Goal: Task Accomplishment & Management: Use online tool/utility

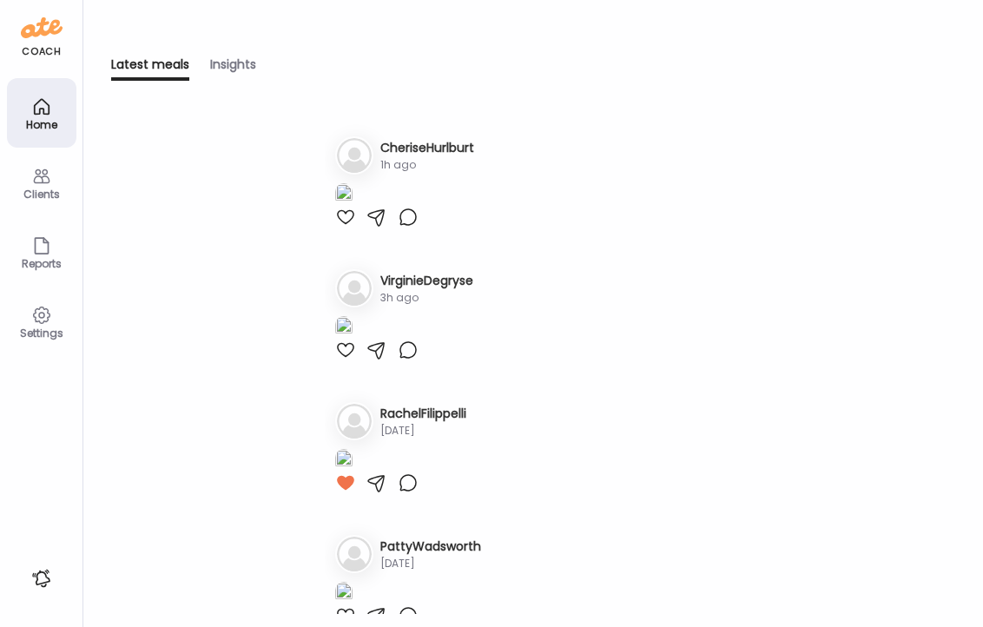
type input "**********"
click at [40, 181] on icon at bounding box center [41, 176] width 16 height 15
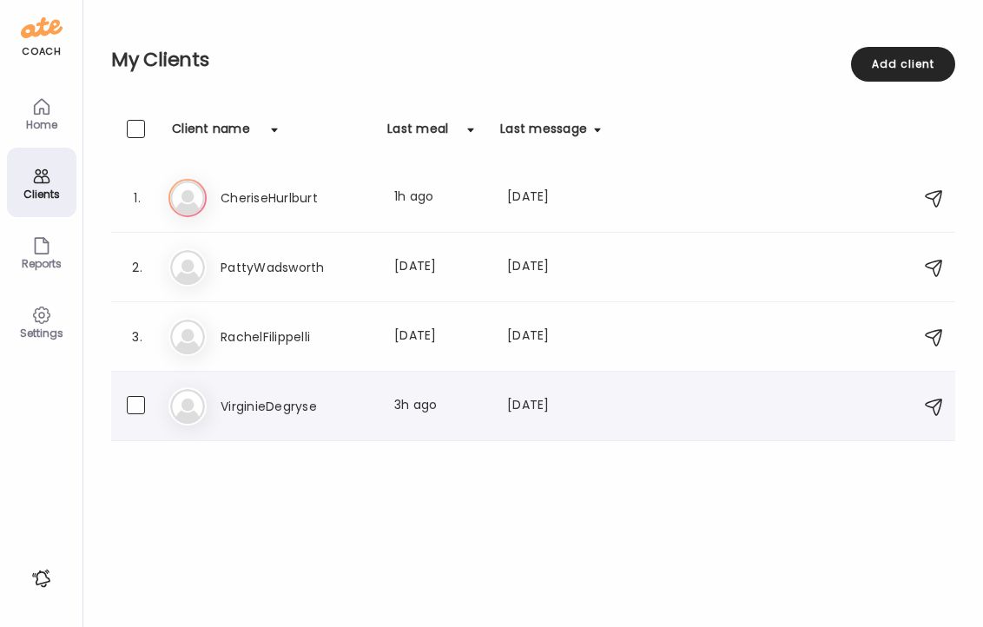
click at [290, 399] on h3 "VirginieDegryse" at bounding box center [297, 406] width 153 height 21
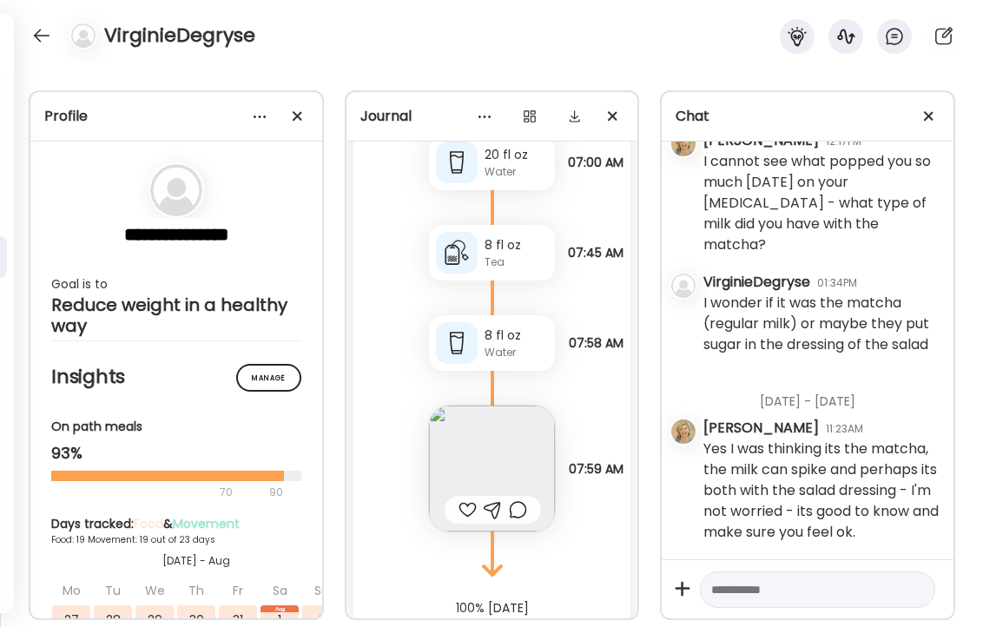
scroll to position [45487, 0]
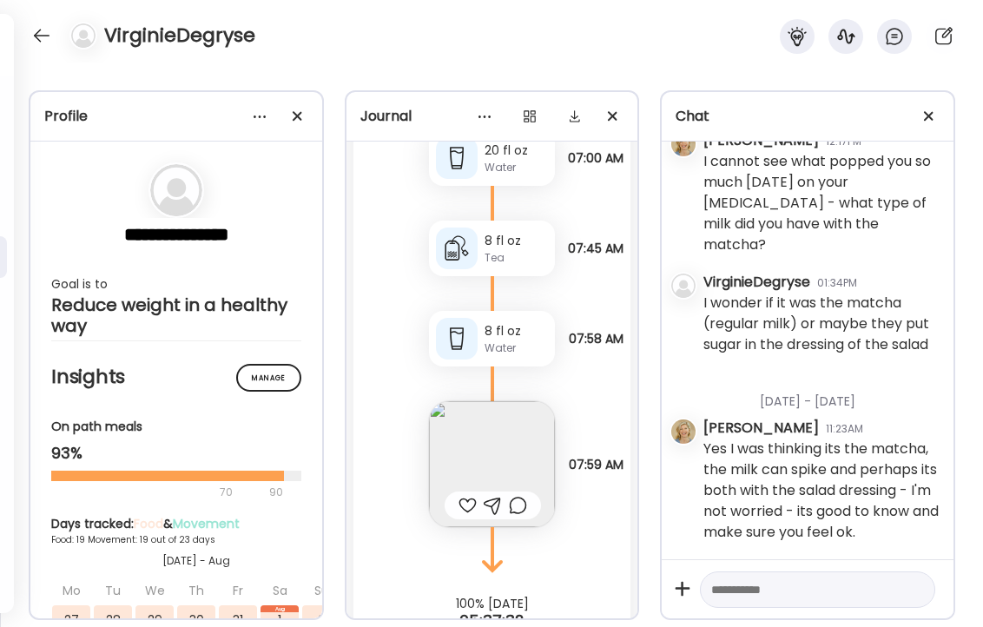
click at [504, 232] on div "8 fl oz" at bounding box center [515, 241] width 63 height 18
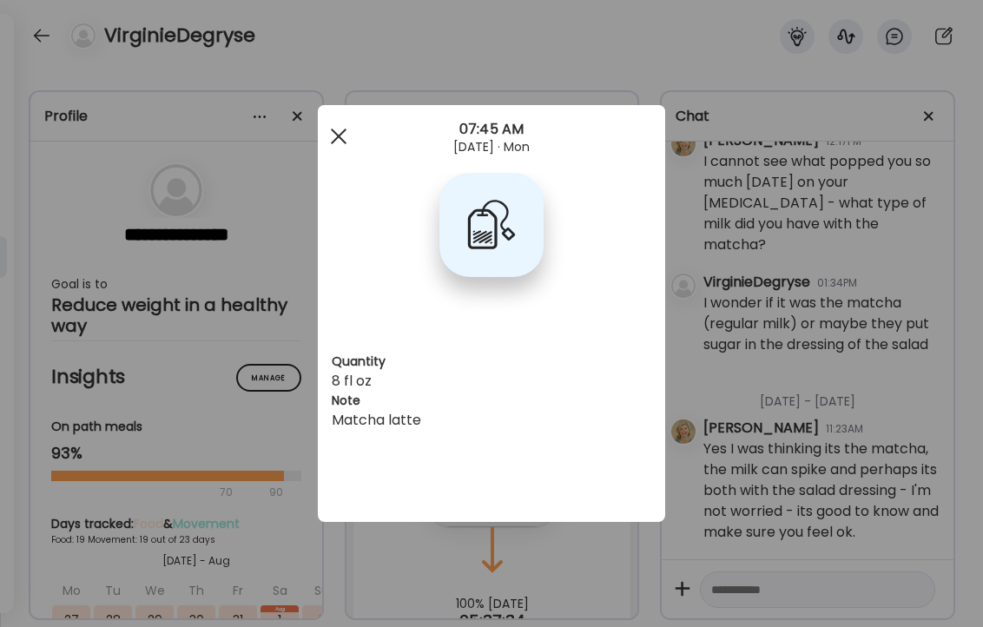
click at [339, 139] on div at bounding box center [338, 136] width 35 height 35
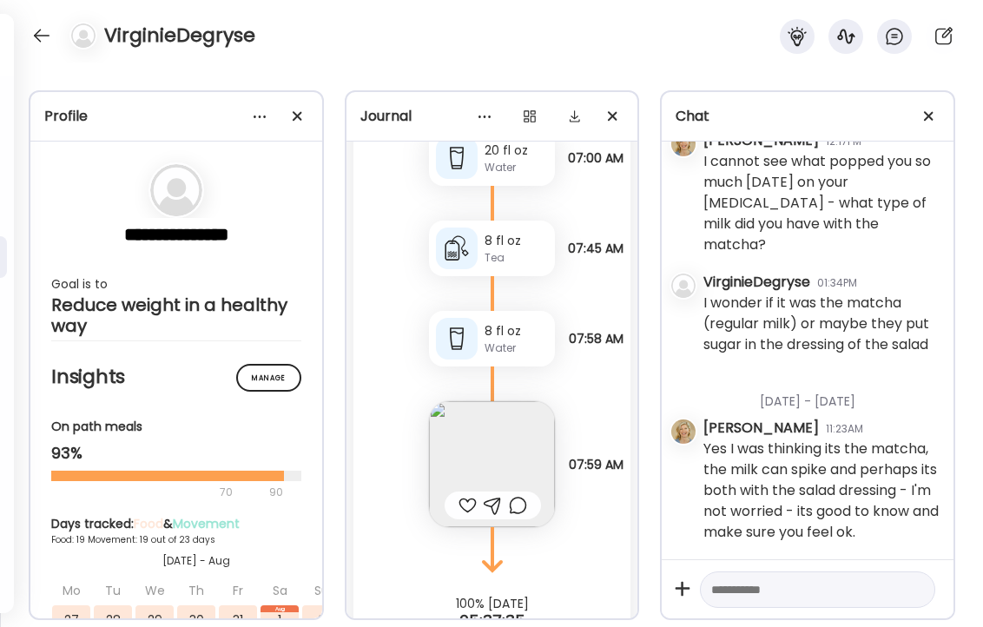
scroll to position [45521, 0]
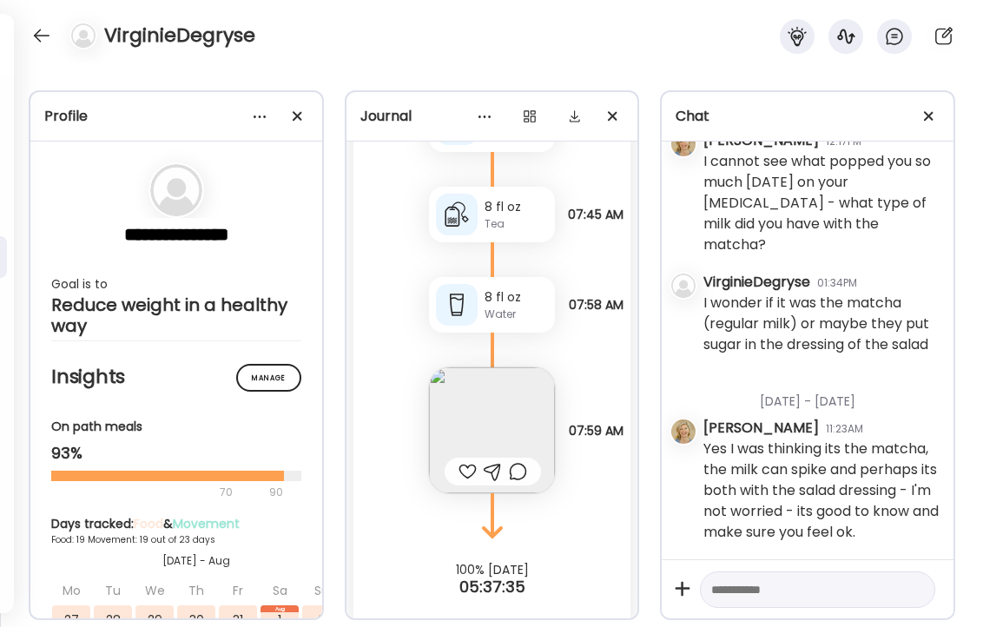
click at [516, 388] on img at bounding box center [492, 430] width 126 height 126
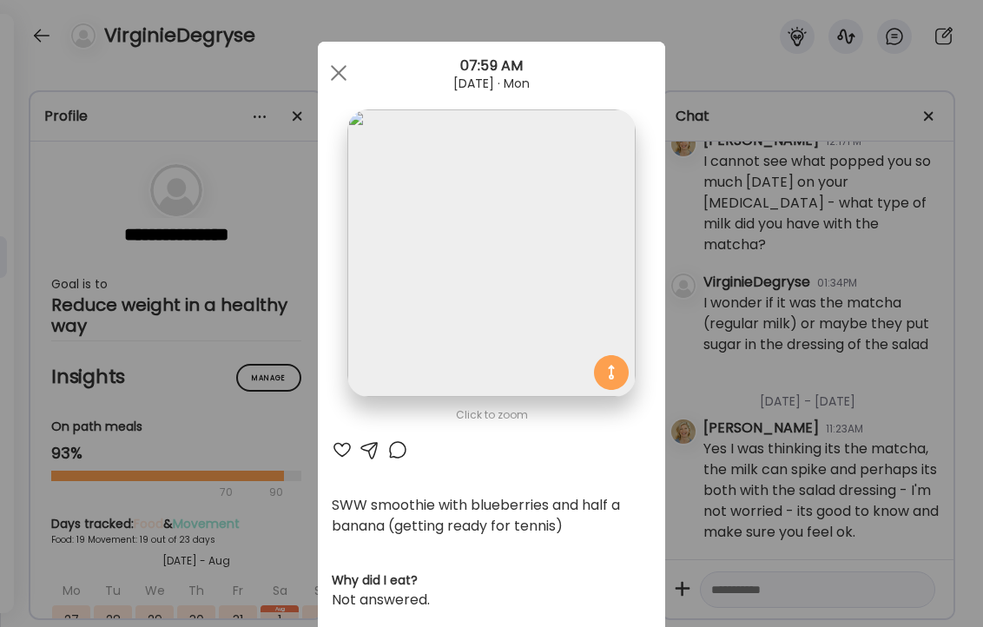
click at [341, 447] on div at bounding box center [342, 449] width 21 height 21
click at [396, 446] on div at bounding box center [397, 449] width 21 height 21
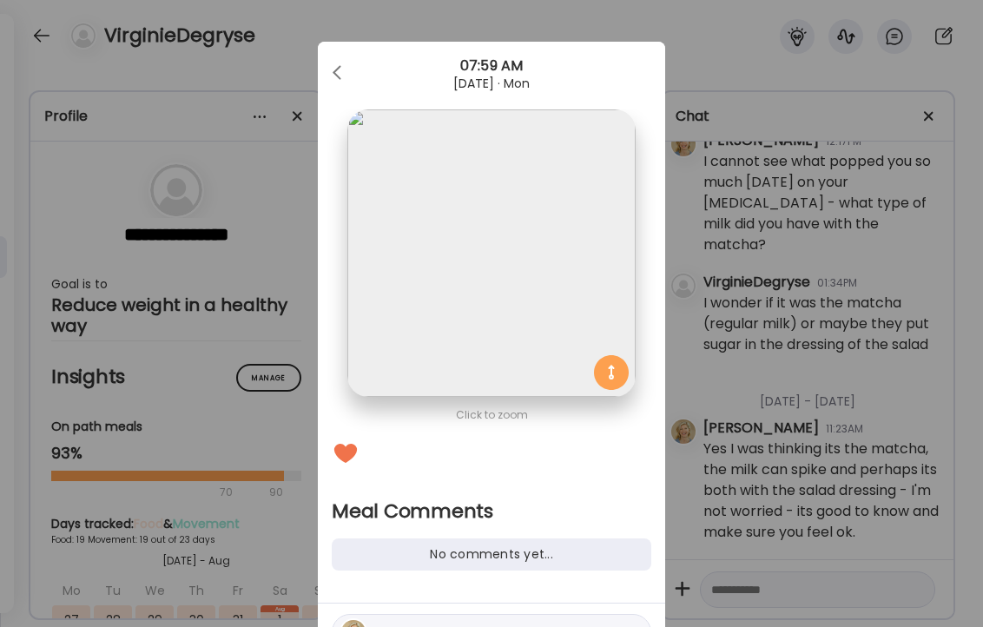
scroll to position [96, 0]
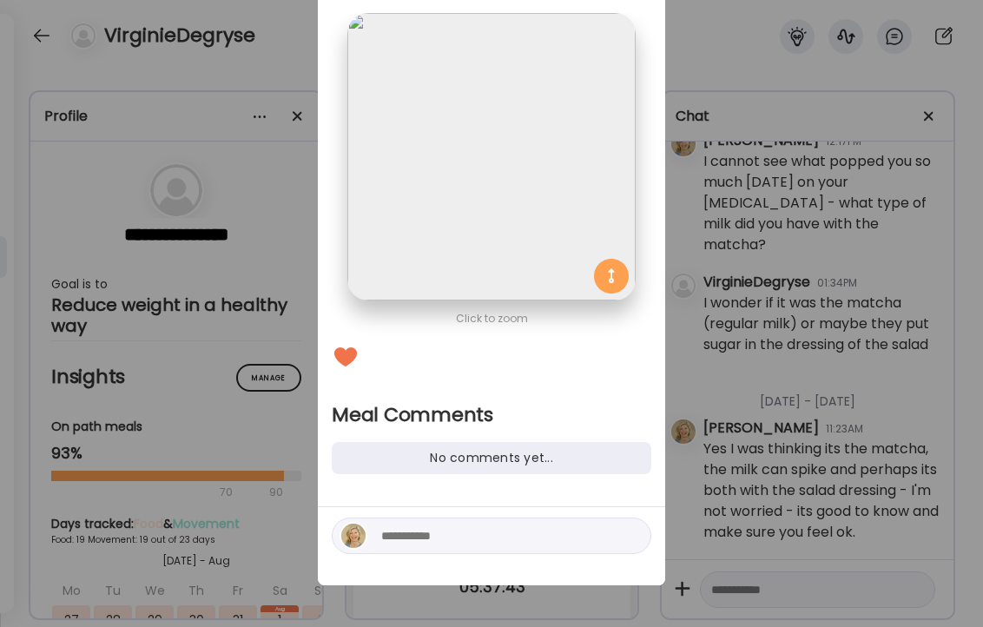
click at [474, 537] on textarea at bounding box center [498, 535] width 234 height 21
type textarea "**********"
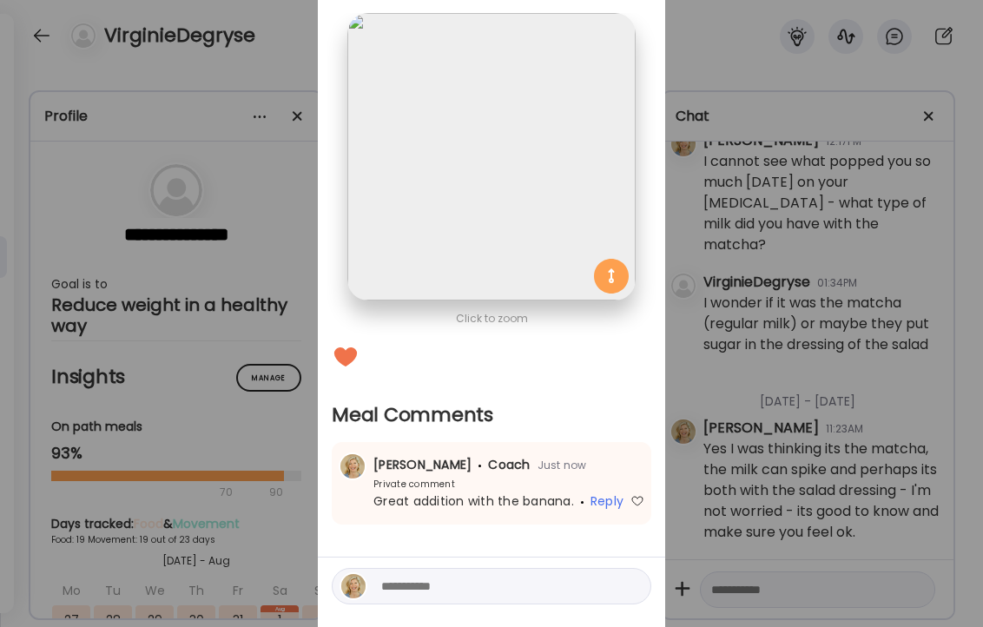
click at [264, 34] on div "Ate Coach Dashboard Wahoo! It’s official Take a moment to set up your Coach Pro…" at bounding box center [491, 313] width 983 height 627
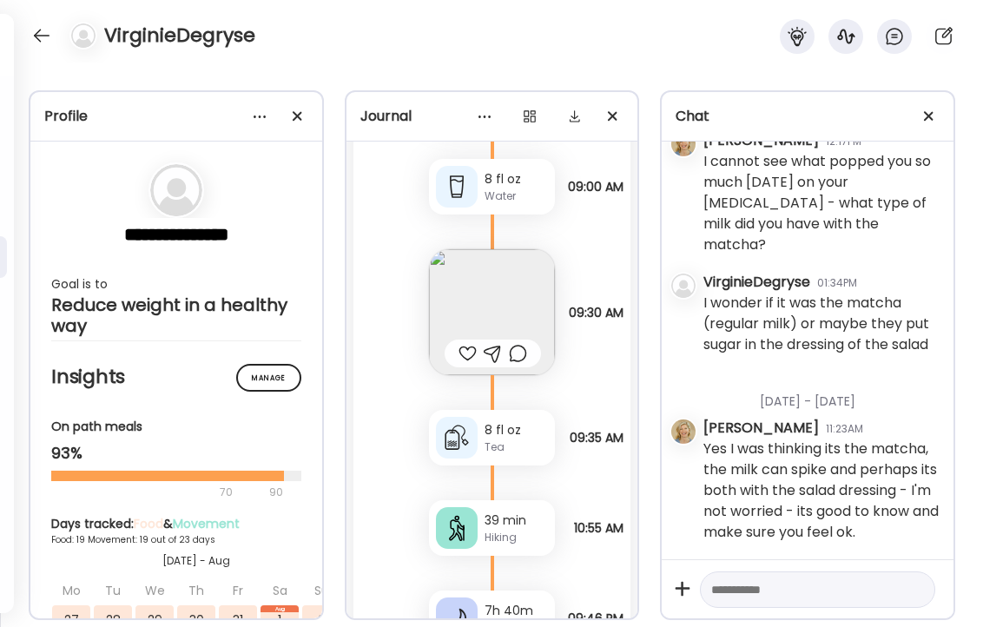
scroll to position [44467, 0]
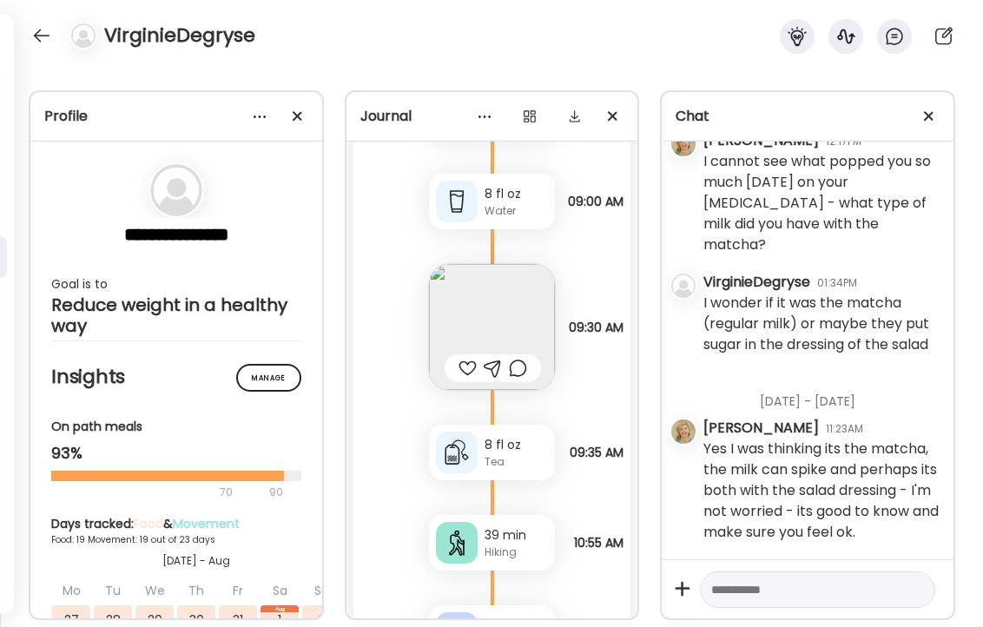
click at [502, 288] on img at bounding box center [492, 327] width 126 height 126
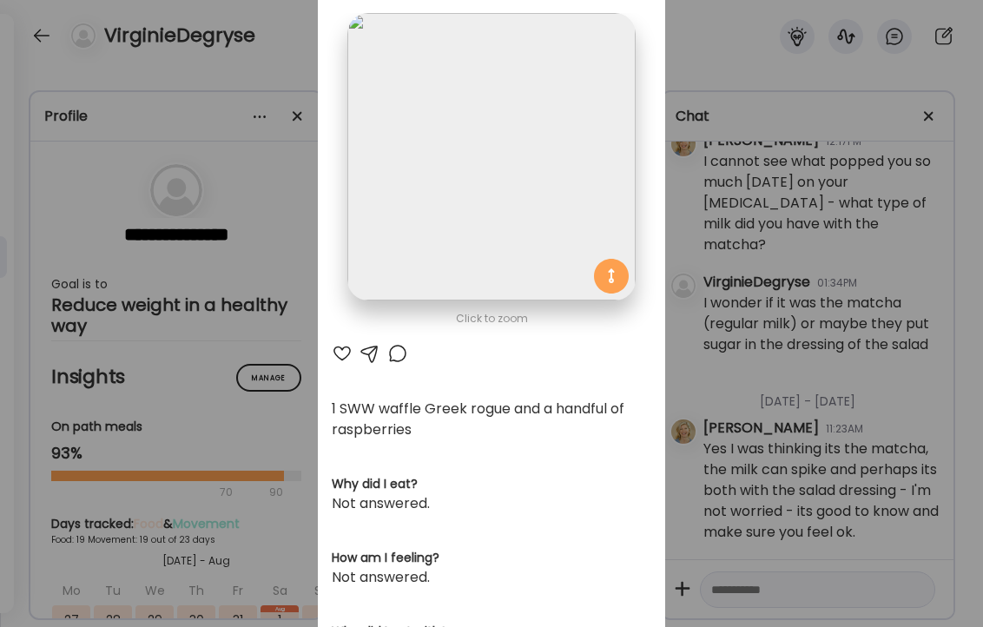
click at [339, 350] on div at bounding box center [342, 353] width 21 height 21
click at [293, 49] on div "Ate Coach Dashboard Wahoo! It’s official Take a moment to set up your Coach Pro…" at bounding box center [491, 313] width 983 height 627
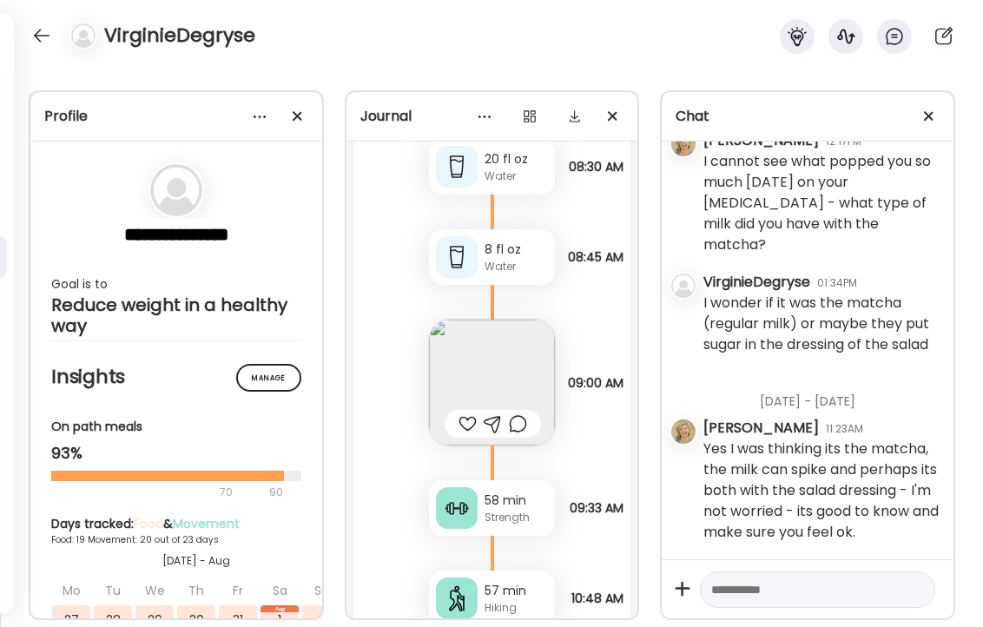
scroll to position [42764, 0]
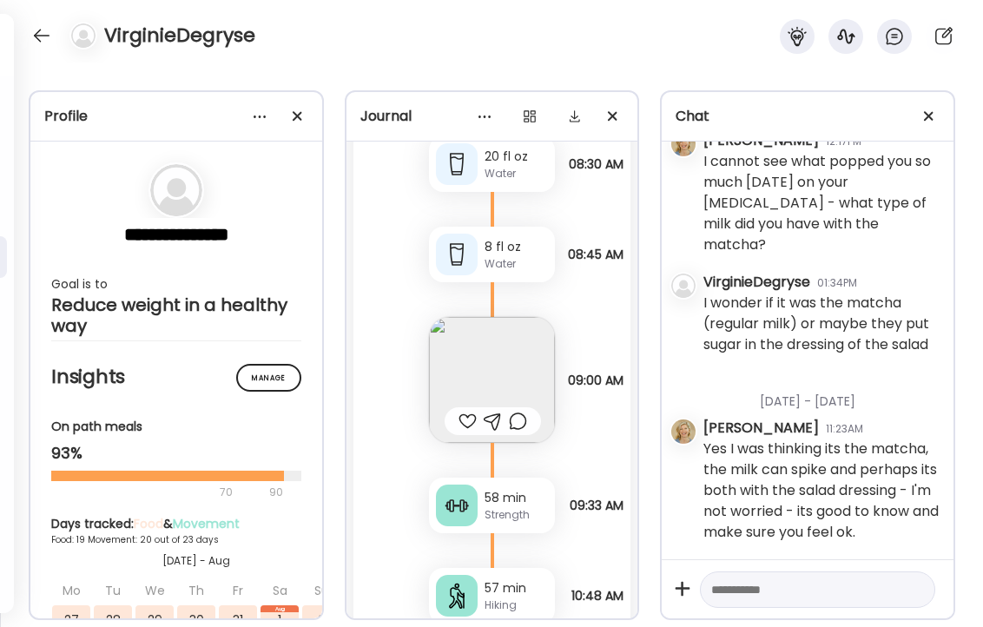
click at [499, 352] on img at bounding box center [492, 380] width 126 height 126
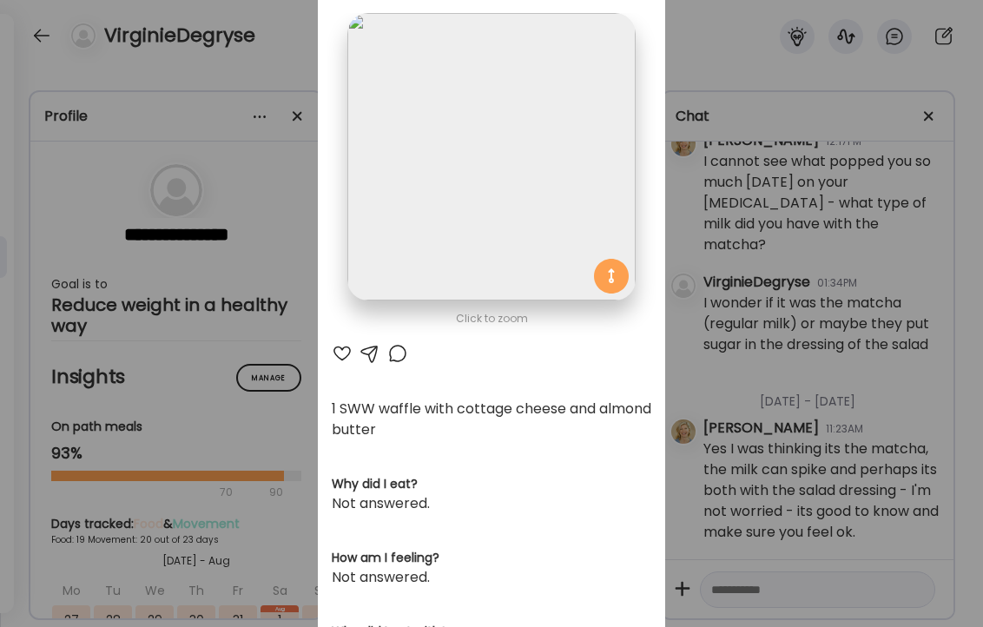
click at [340, 353] on div at bounding box center [342, 353] width 21 height 21
click at [256, 63] on div "Ate Coach Dashboard Wahoo! It’s official Take a moment to set up your Coach Pro…" at bounding box center [491, 313] width 983 height 627
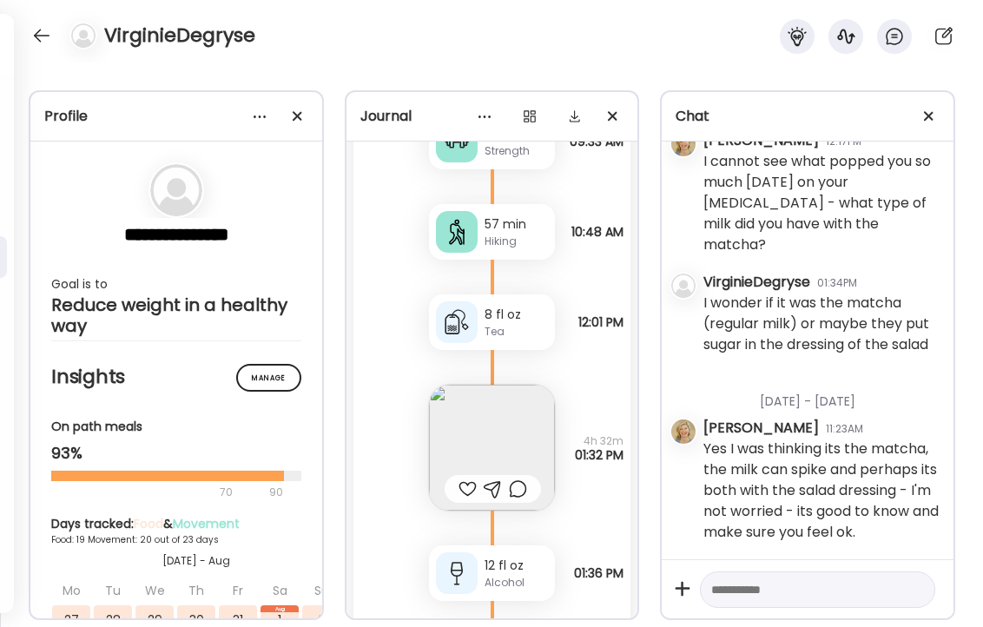
scroll to position [43190, 0]
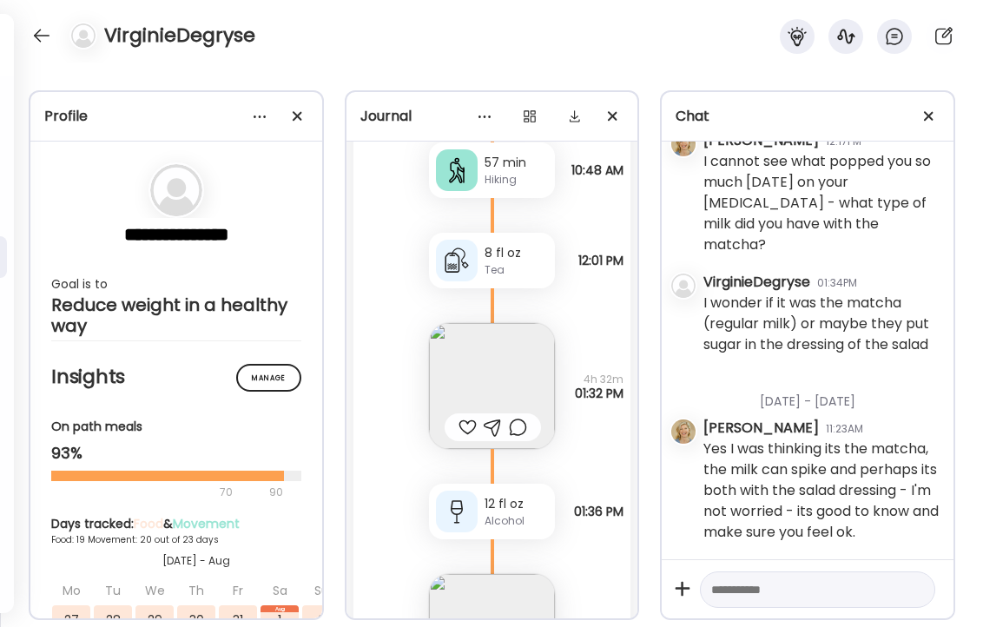
click at [488, 353] on img at bounding box center [492, 386] width 126 height 126
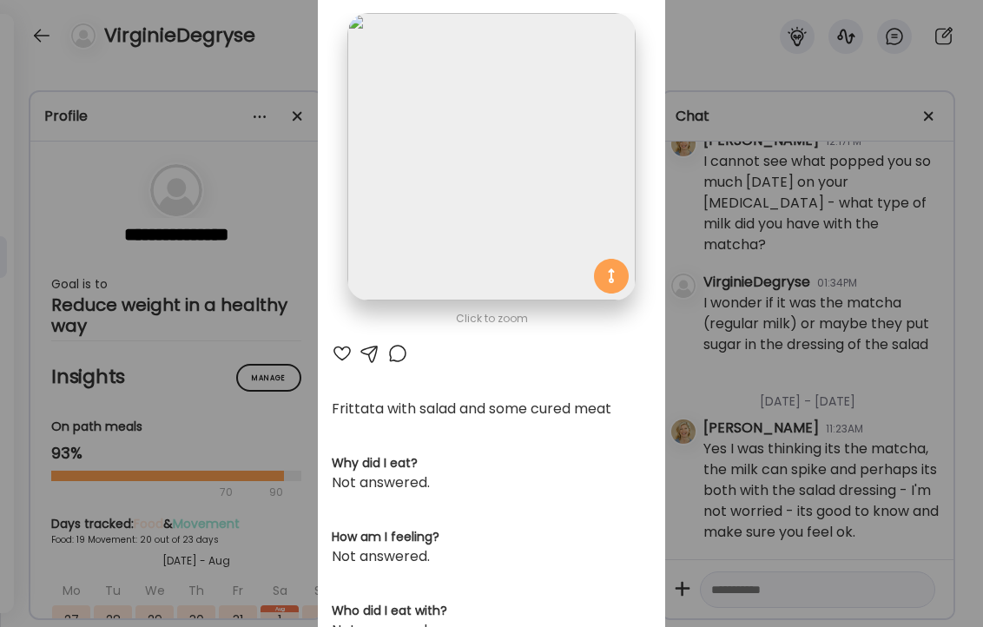
click at [339, 352] on div at bounding box center [342, 353] width 21 height 21
click at [397, 358] on div at bounding box center [397, 353] width 21 height 21
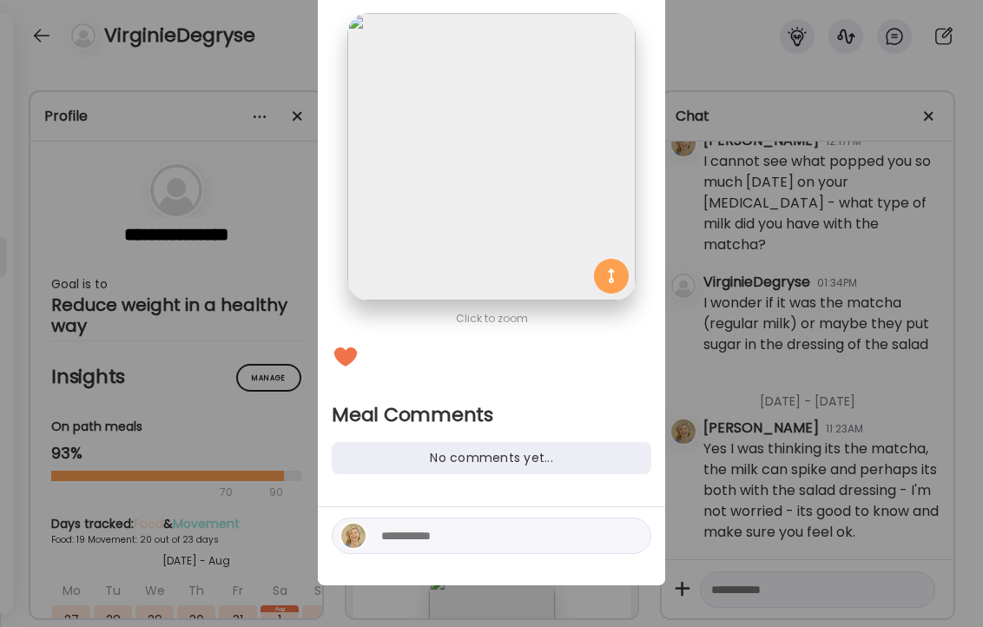
click at [232, 58] on div "Ate Coach Dashboard Wahoo! It’s official Take a moment to set up your Coach Pro…" at bounding box center [491, 313] width 983 height 627
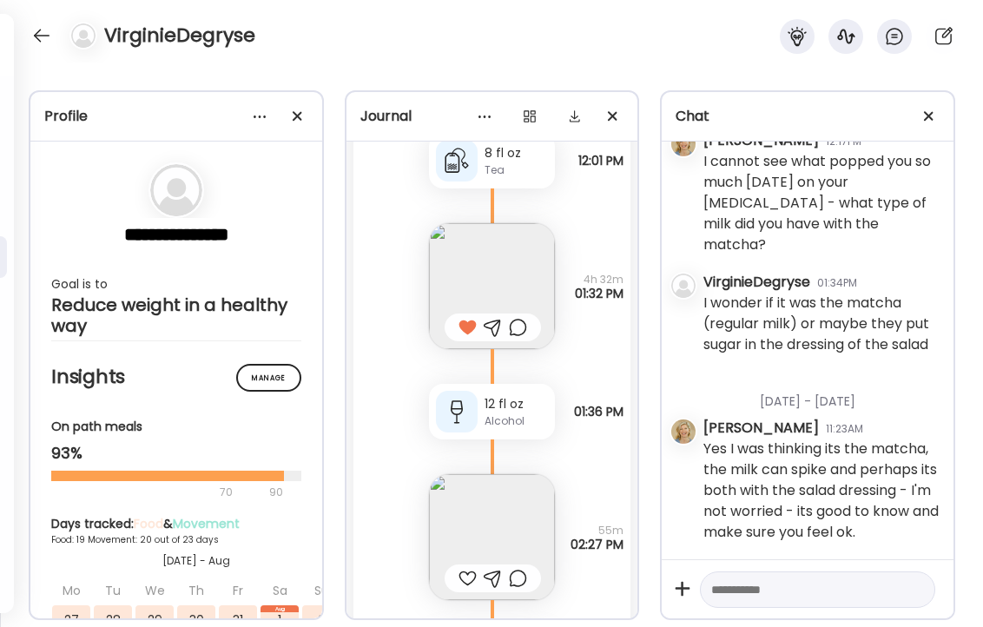
scroll to position [43322, 0]
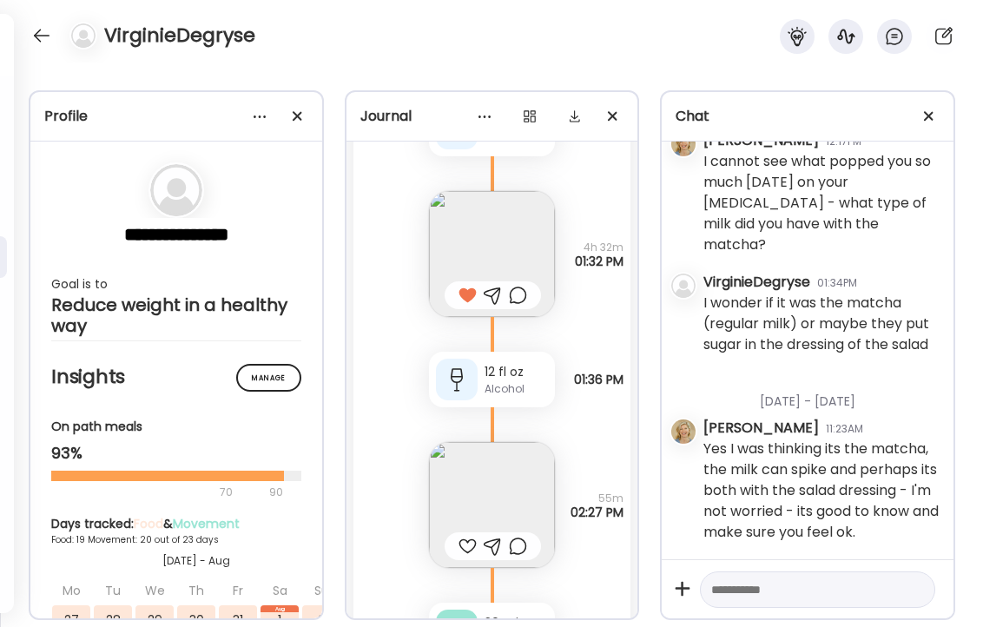
click at [503, 363] on div "12 fl oz" at bounding box center [515, 372] width 63 height 18
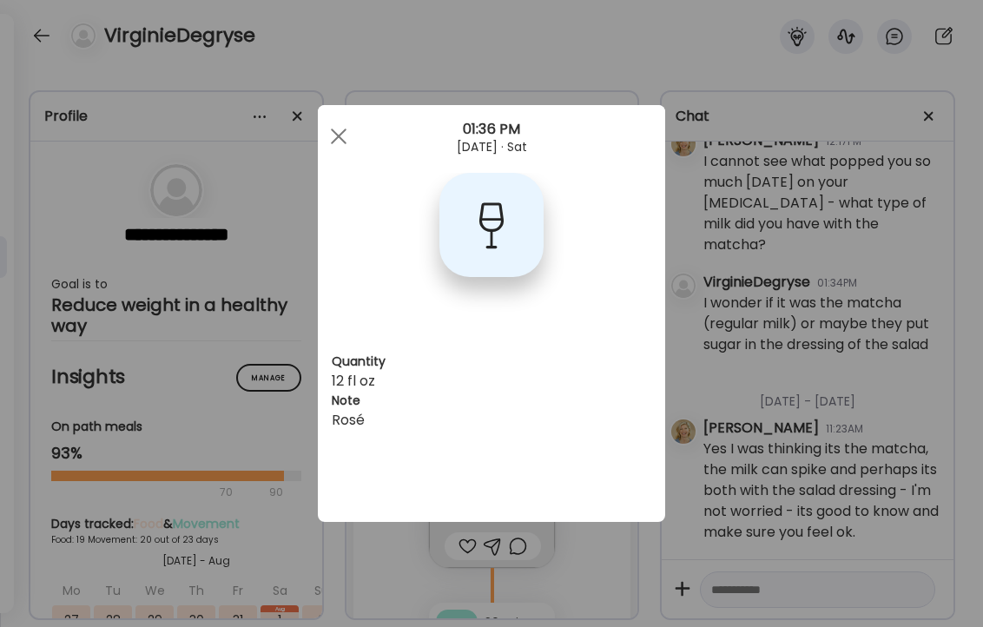
scroll to position [0, 0]
click at [326, 46] on div "Ate Coach Dashboard Wahoo! It’s official Take a moment to set up your Coach Pro…" at bounding box center [491, 313] width 983 height 627
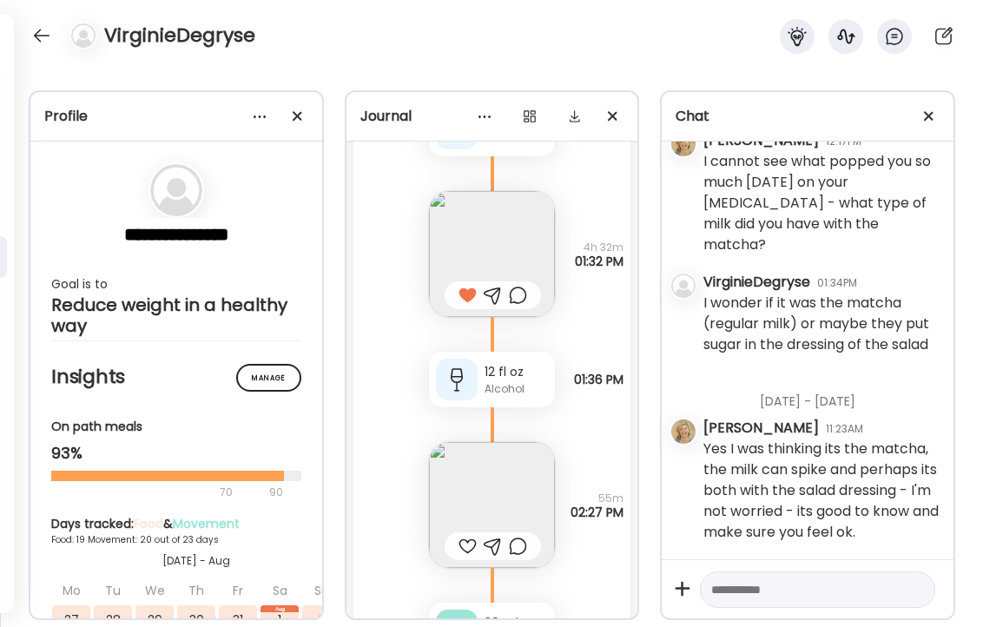
click at [516, 477] on img at bounding box center [492, 505] width 126 height 126
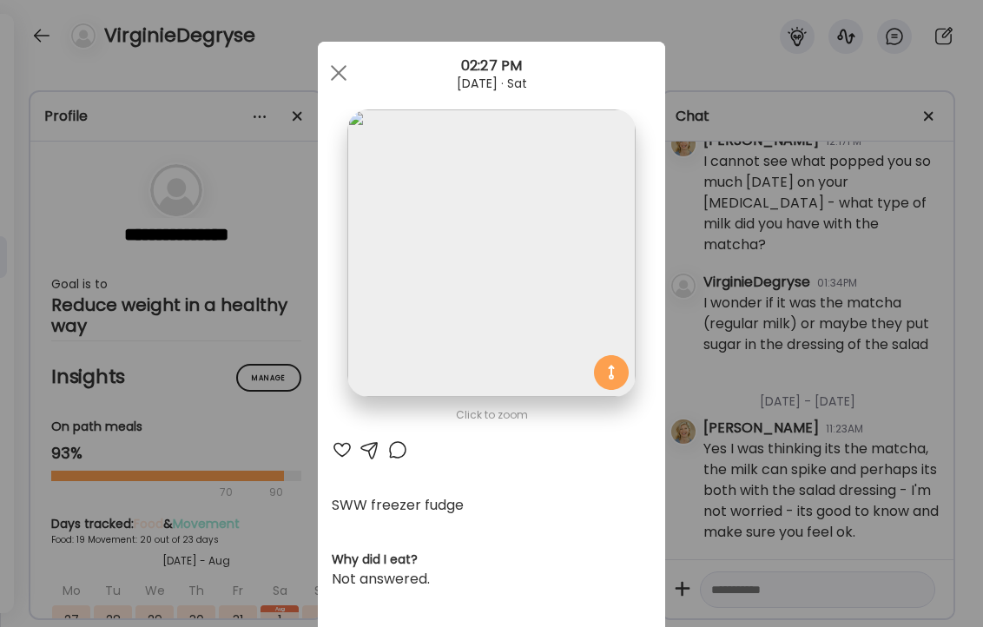
click at [344, 33] on div "Ate Coach Dashboard Wahoo! It’s official Take a moment to set up your Coach Pro…" at bounding box center [491, 313] width 983 height 627
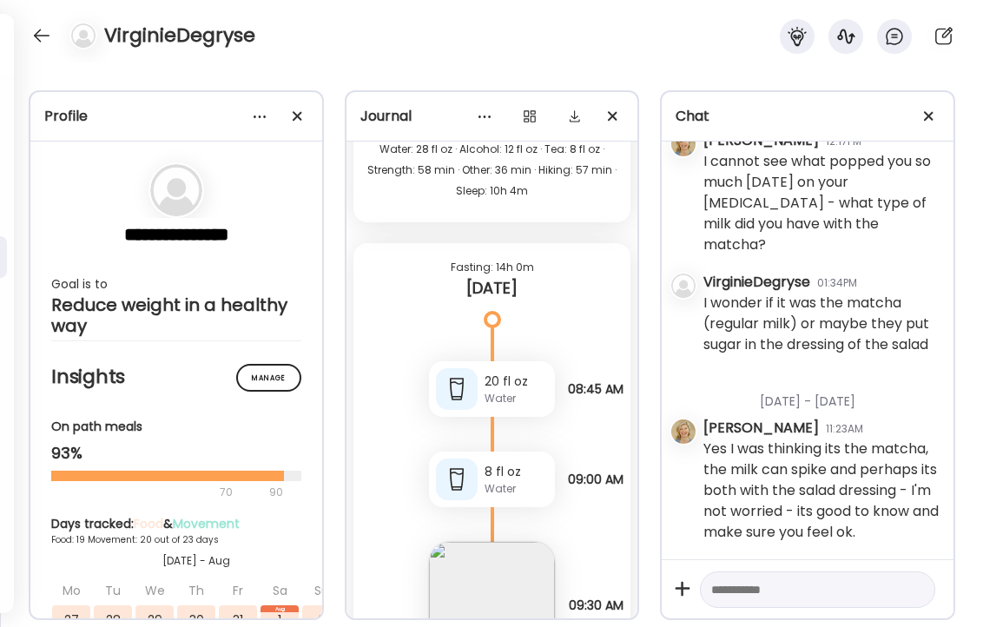
scroll to position [44213, 0]
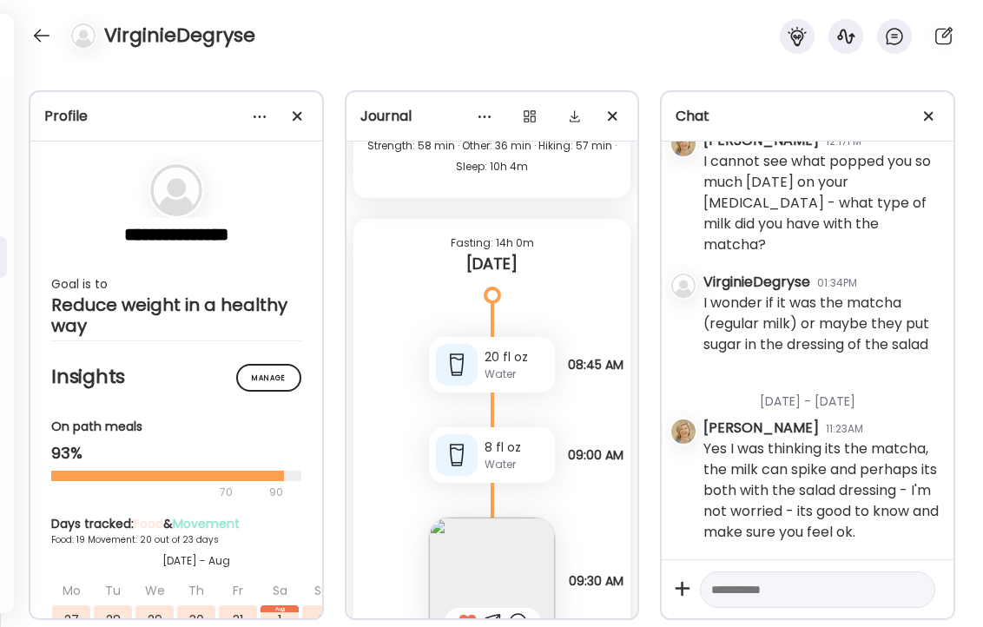
click at [502, 366] on div "Water" at bounding box center [515, 374] width 63 height 16
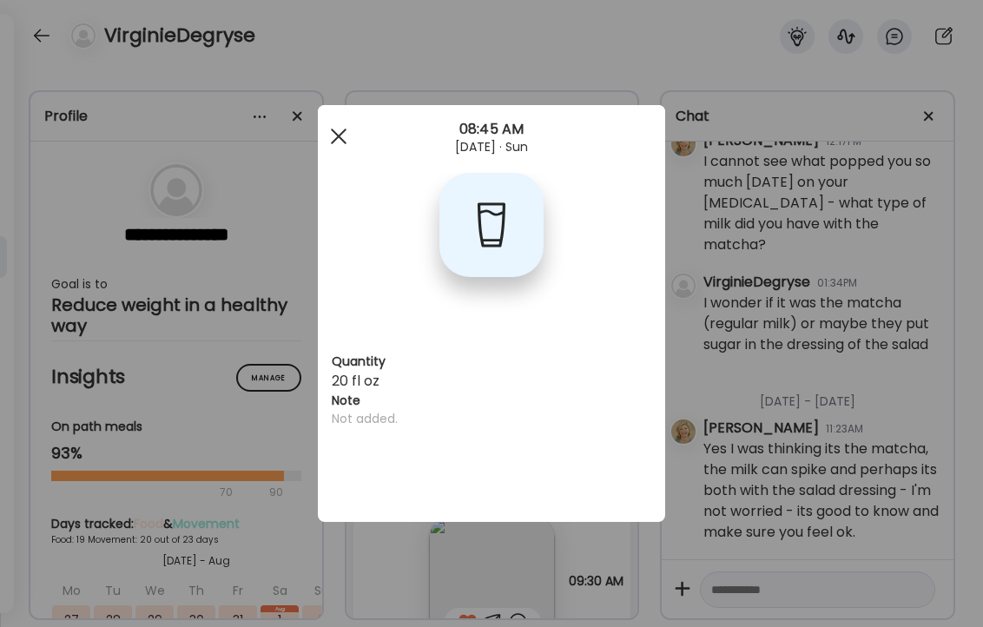
click at [336, 138] on span at bounding box center [339, 136] width 16 height 16
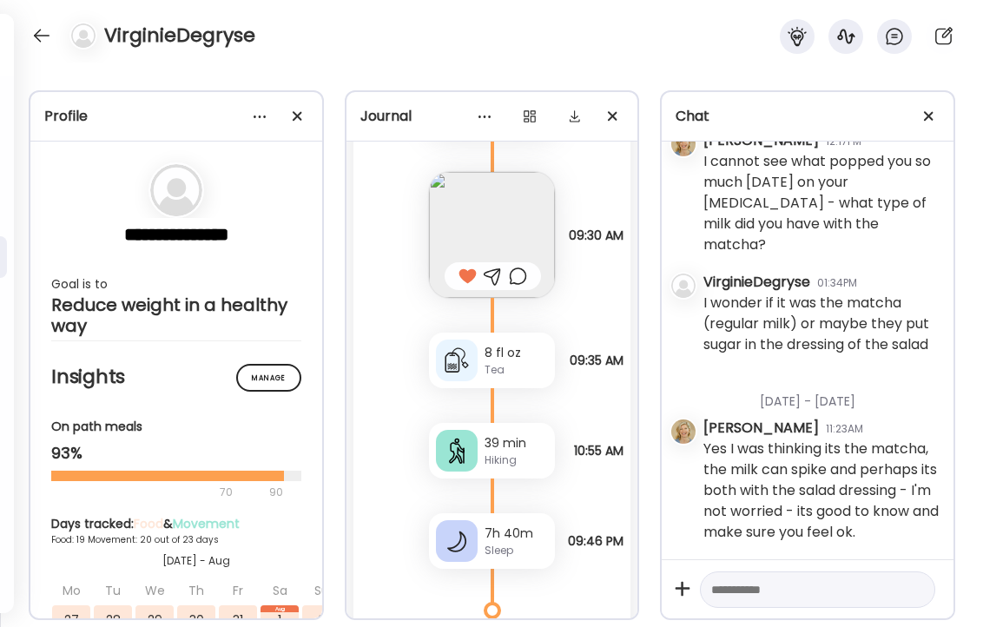
scroll to position [44561, 0]
click at [752, 591] on textarea at bounding box center [801, 589] width 181 height 21
type textarea "*"
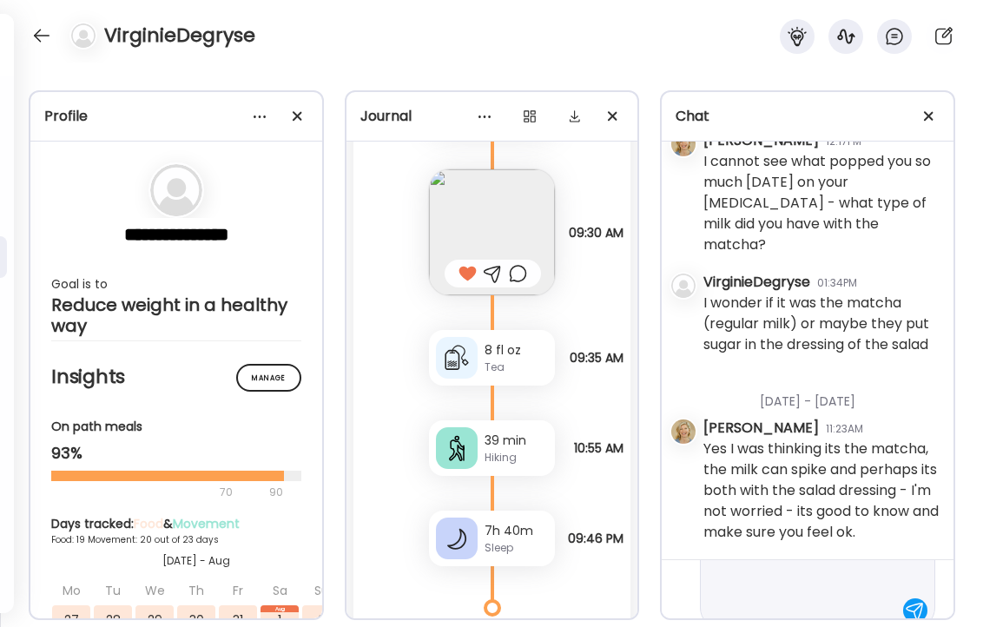
scroll to position [374, 0]
type textarea "**********"
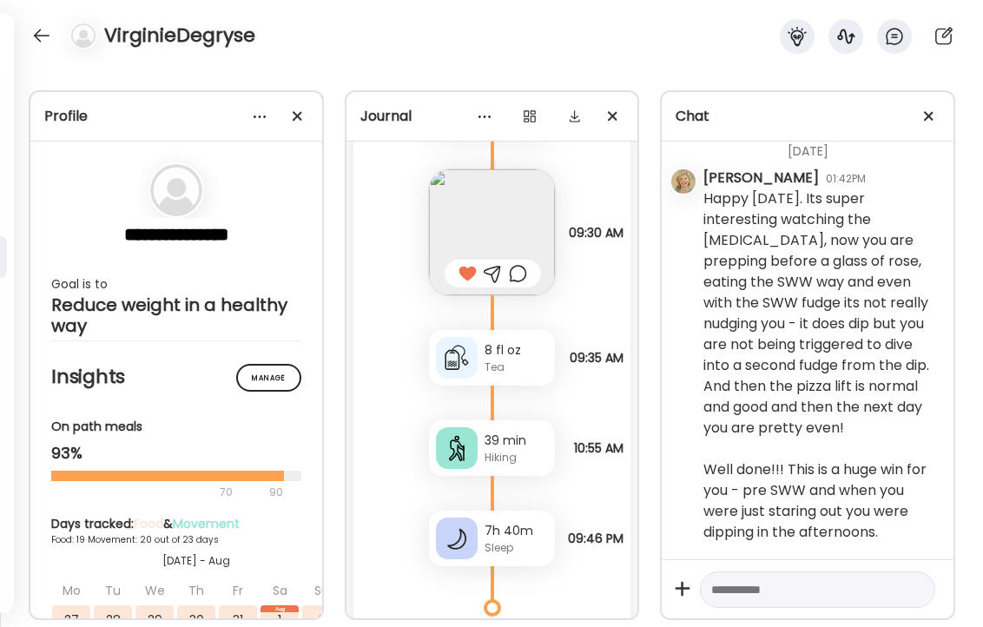
scroll to position [53130, 0]
click at [781, 587] on textarea at bounding box center [801, 589] width 181 height 21
type textarea "**********"
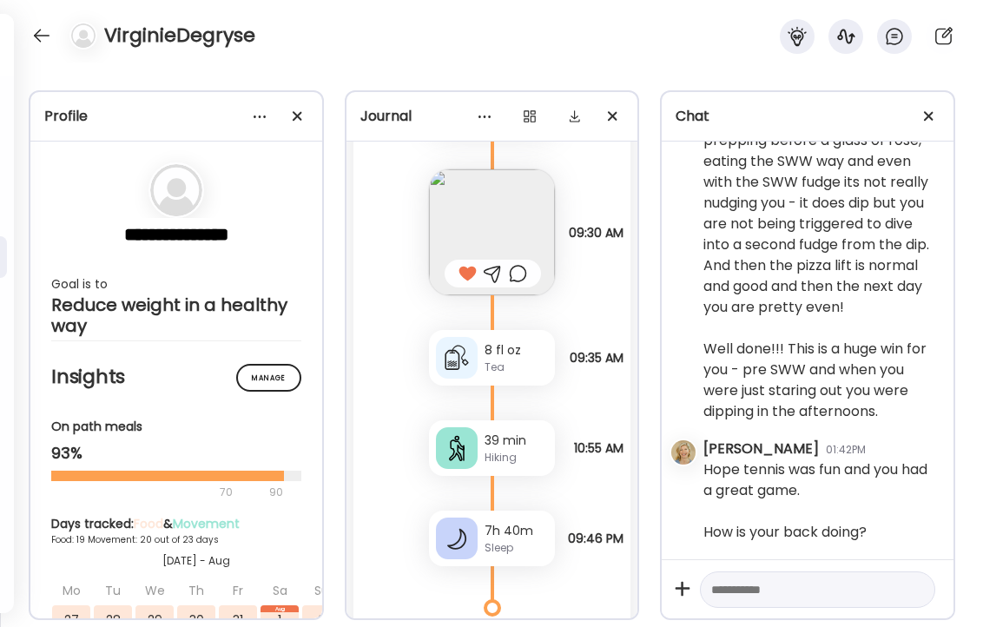
scroll to position [53250, 0]
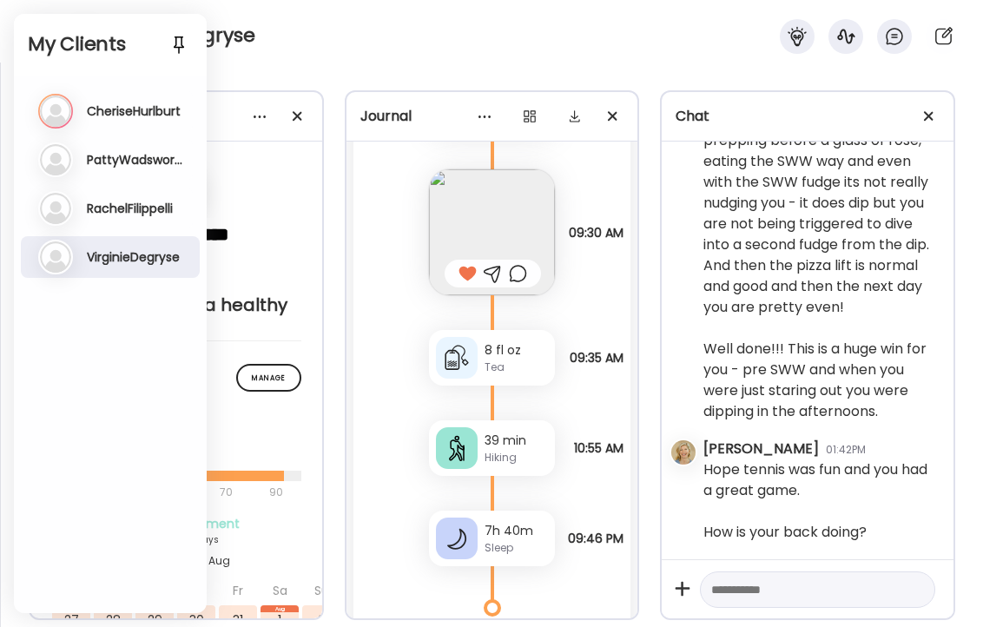
click at [112, 109] on h3 "CheriseHurlburt" at bounding box center [134, 111] width 94 height 16
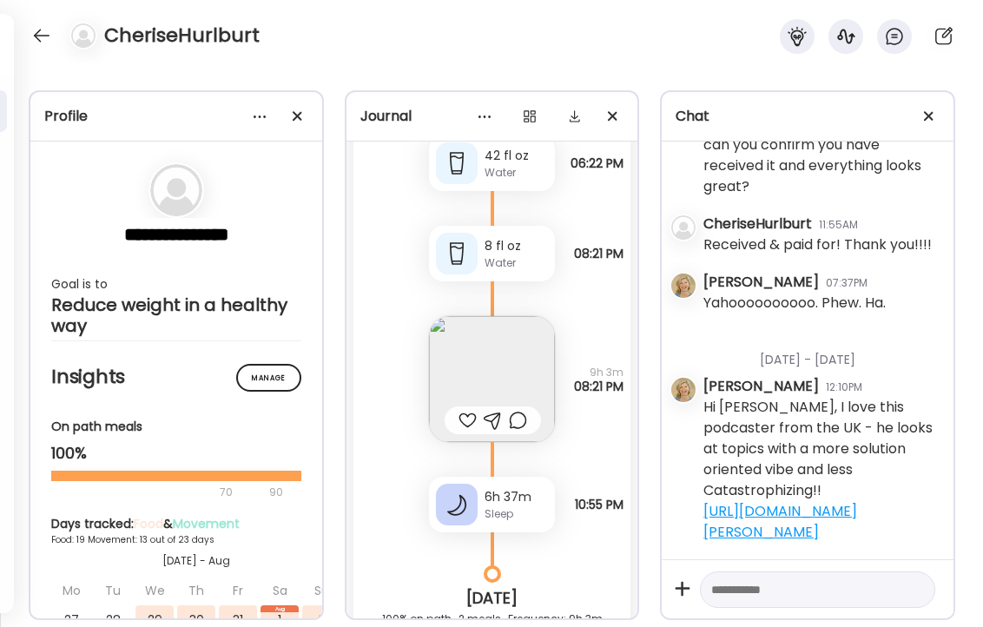
scroll to position [26649, 0]
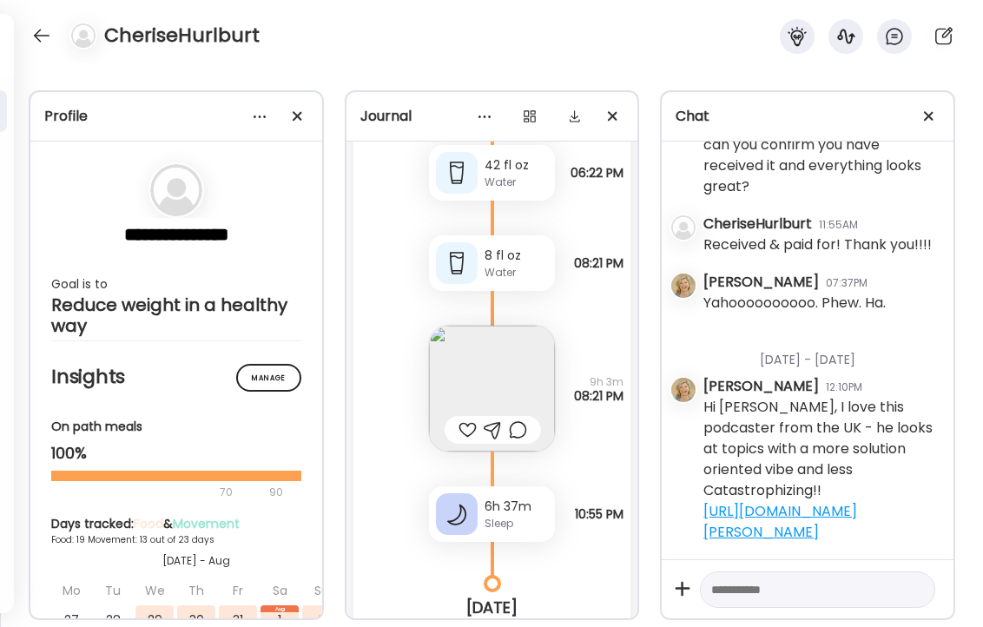
click at [499, 385] on img at bounding box center [492, 389] width 126 height 126
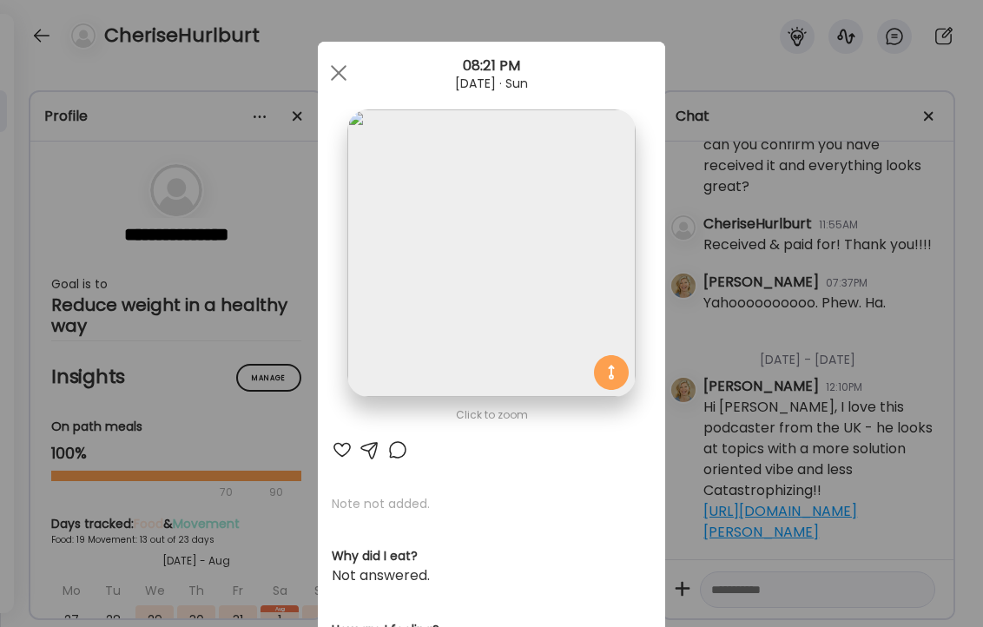
click at [339, 445] on div at bounding box center [342, 449] width 21 height 21
click at [336, 71] on span at bounding box center [339, 73] width 16 height 16
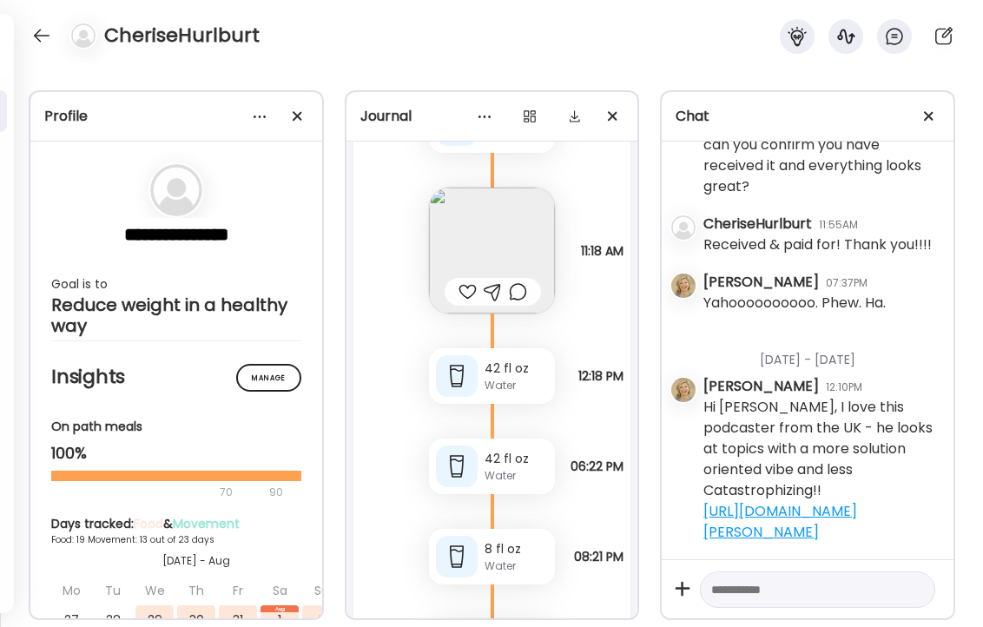
scroll to position [26324, 0]
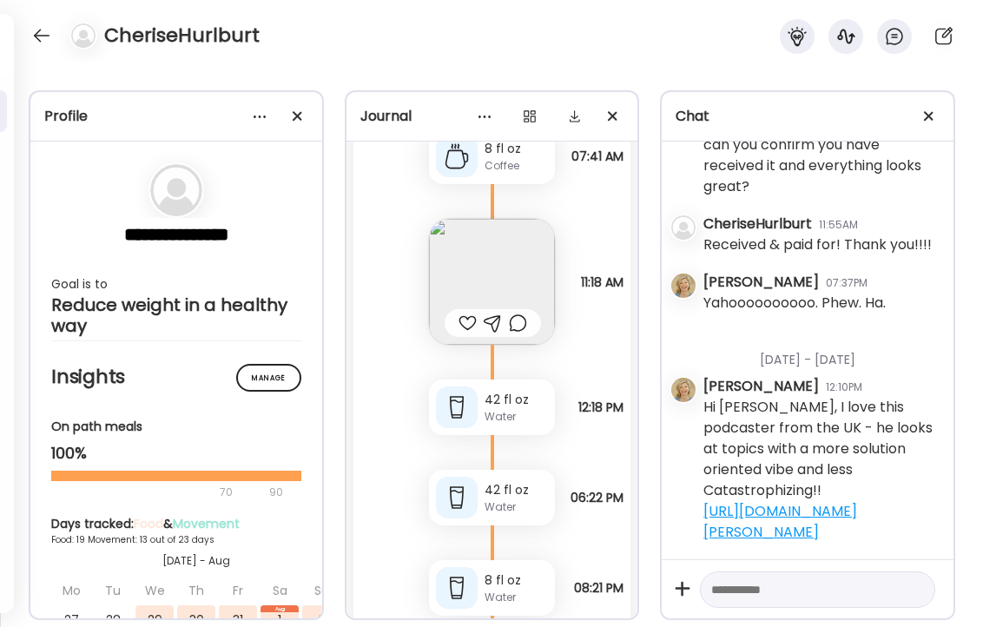
click at [475, 286] on img at bounding box center [492, 282] width 126 height 126
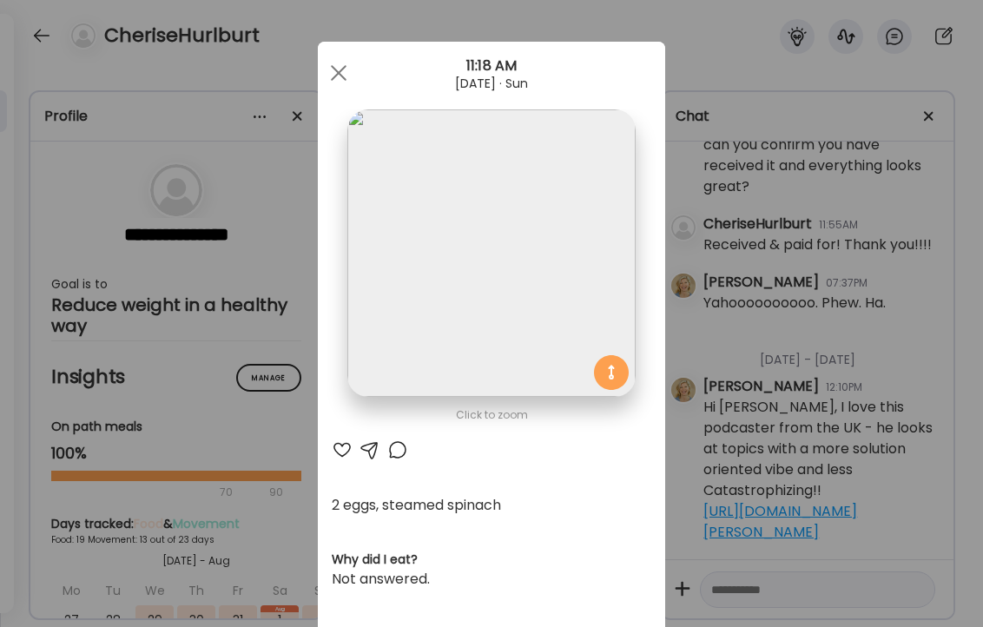
click at [337, 451] on div at bounding box center [342, 449] width 21 height 21
click at [339, 78] on div at bounding box center [338, 73] width 35 height 35
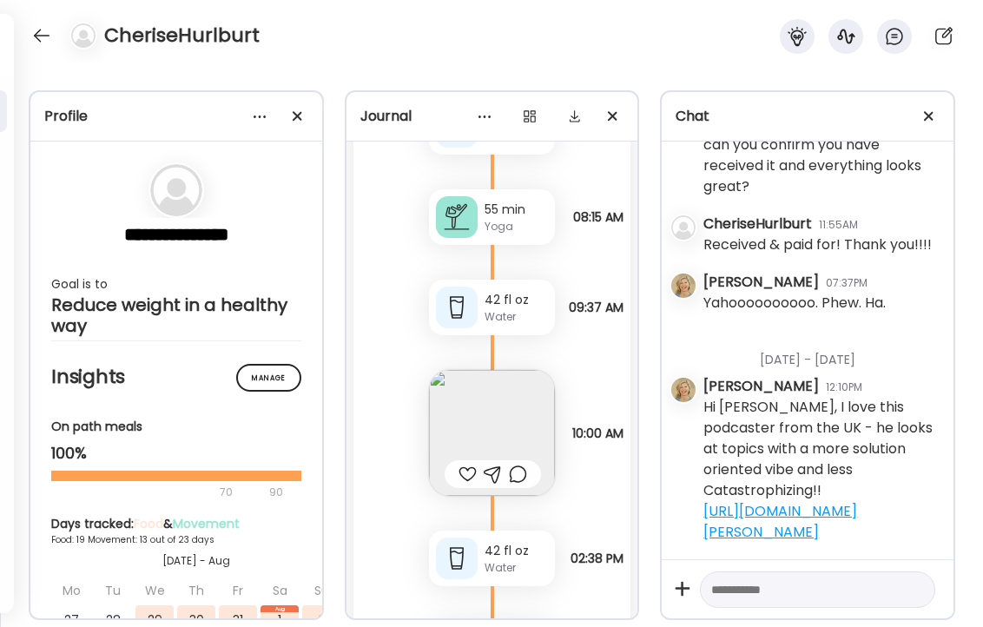
scroll to position [25141, 0]
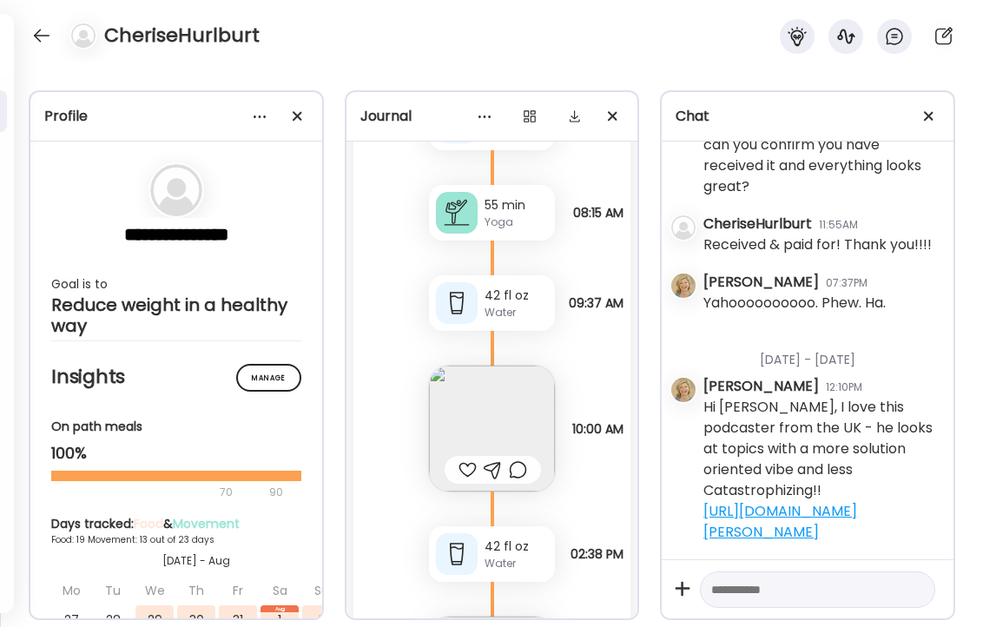
click at [491, 433] on img at bounding box center [492, 429] width 126 height 126
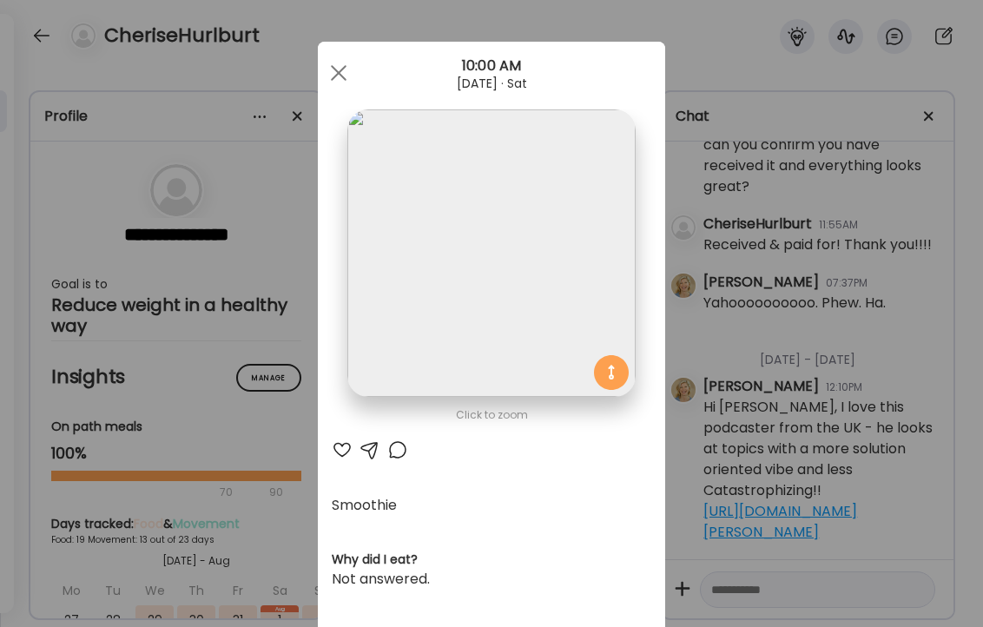
click at [340, 446] on div at bounding box center [342, 449] width 21 height 21
click at [332, 67] on span at bounding box center [339, 73] width 16 height 16
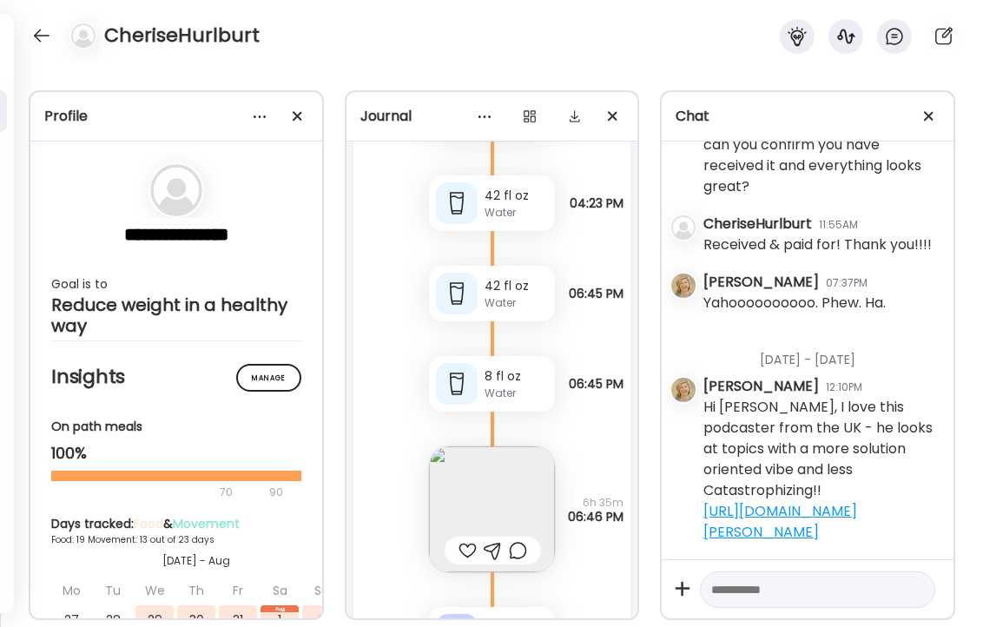
scroll to position [24100, 0]
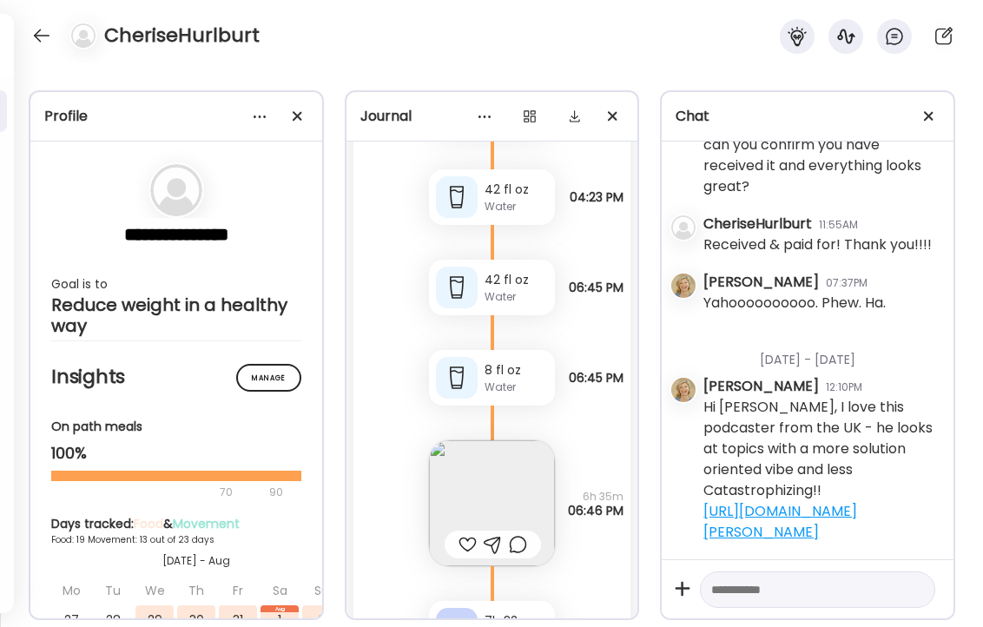
click at [472, 494] on img at bounding box center [492, 503] width 126 height 126
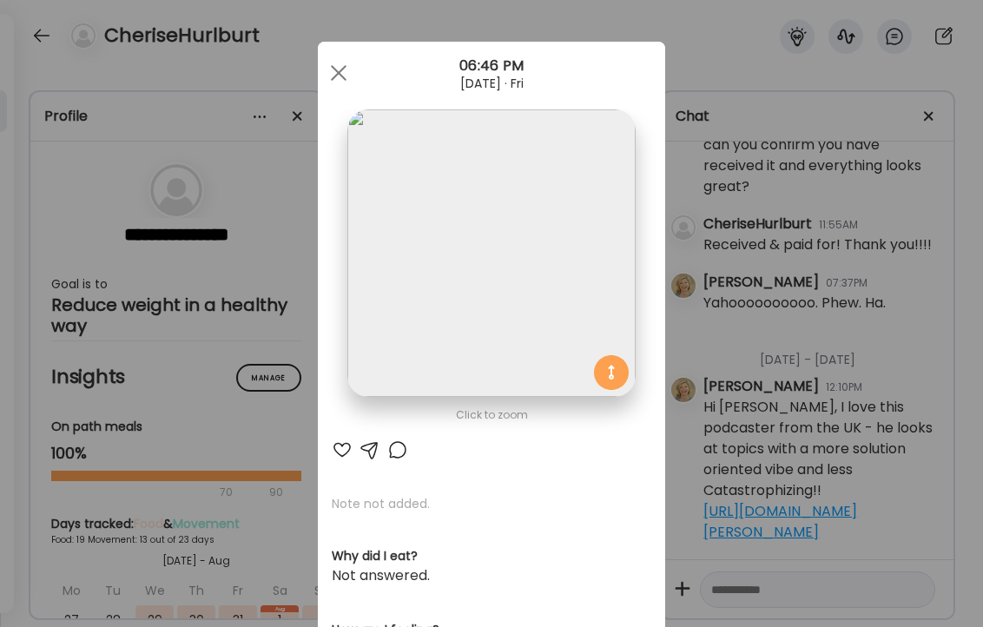
click at [340, 450] on div at bounding box center [342, 449] width 21 height 21
click at [339, 70] on span at bounding box center [339, 73] width 16 height 16
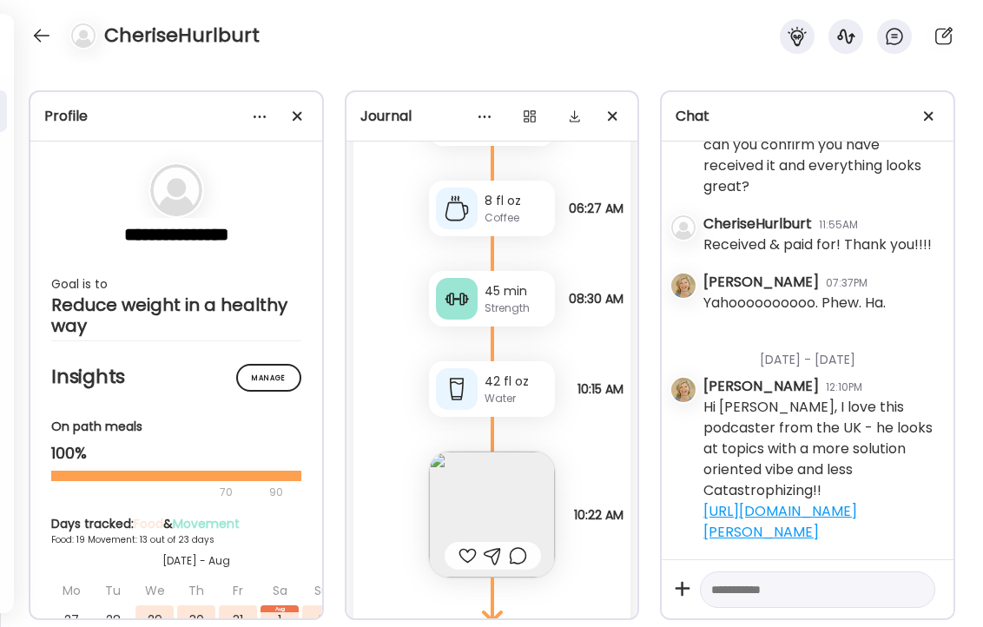
scroll to position [27765, 0]
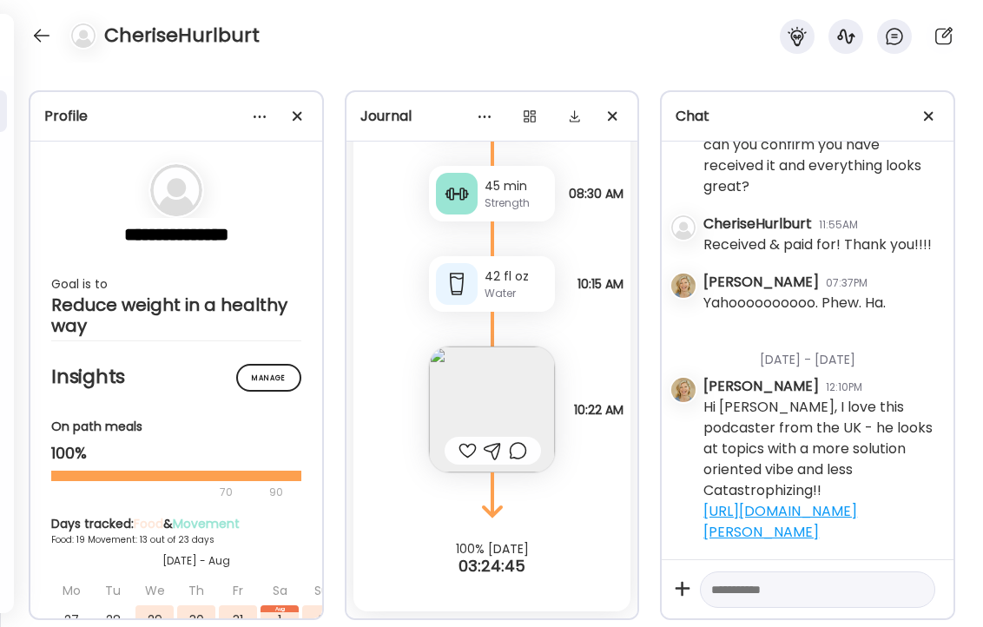
click at [503, 399] on img at bounding box center [492, 409] width 126 height 126
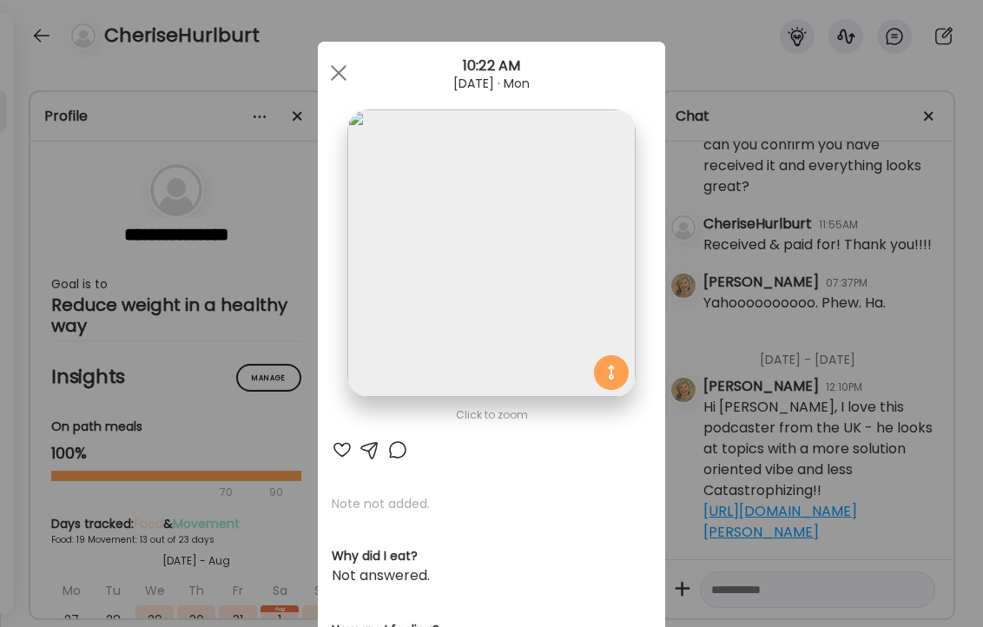
click at [342, 449] on div at bounding box center [342, 449] width 21 height 21
click at [333, 75] on div at bounding box center [338, 73] width 35 height 35
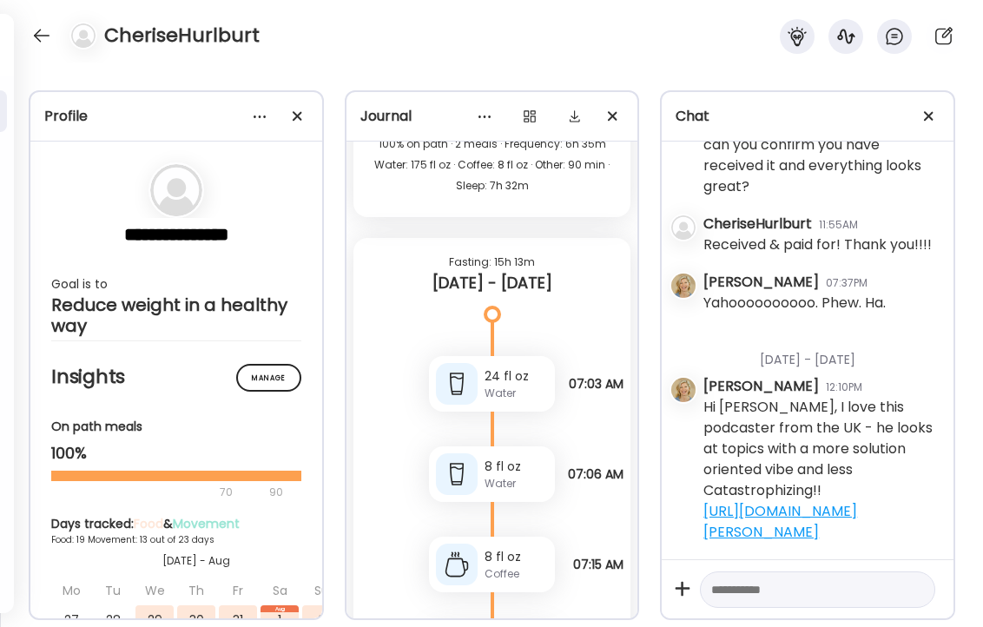
scroll to position [24697, 0]
click at [806, 590] on textarea at bounding box center [801, 589] width 181 height 21
click at [720, 587] on textarea "**********" at bounding box center [801, 589] width 181 height 21
click at [797, 591] on textarea "**********" at bounding box center [801, 589] width 181 height 21
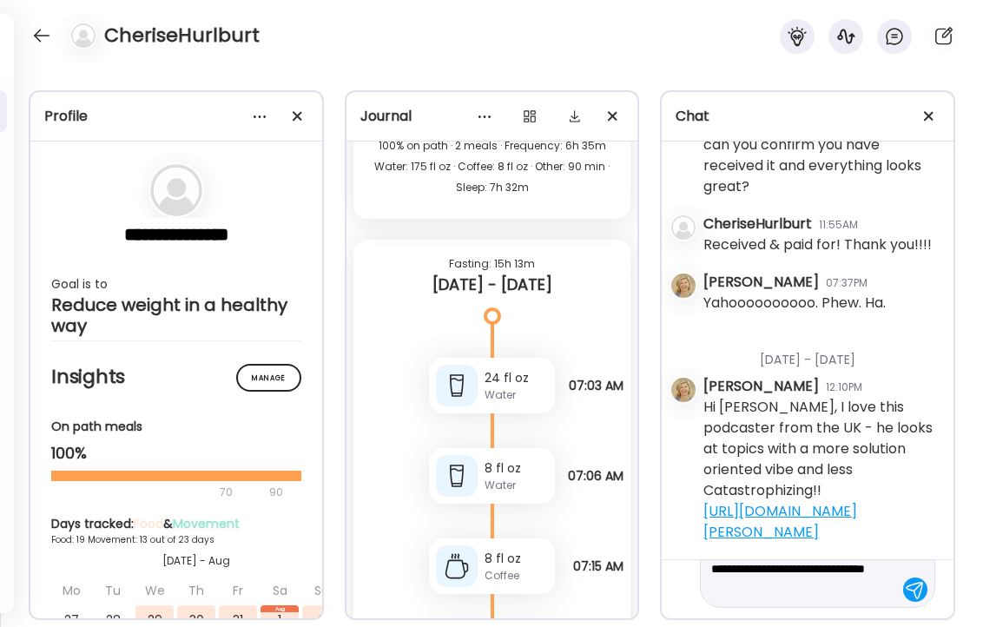
scroll to position [82, 0]
type textarea "**********"
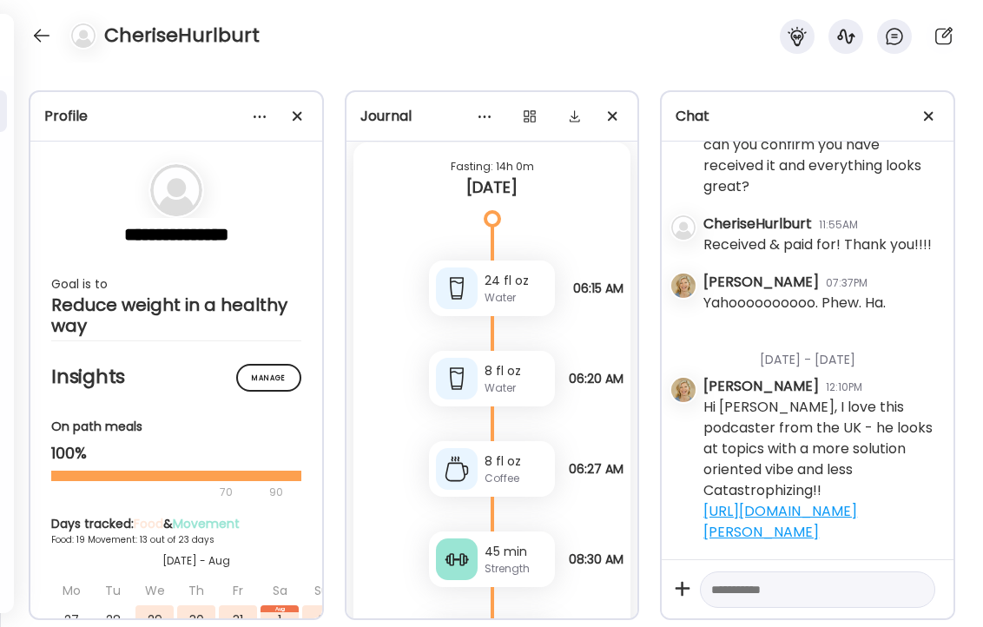
scroll to position [27765, 0]
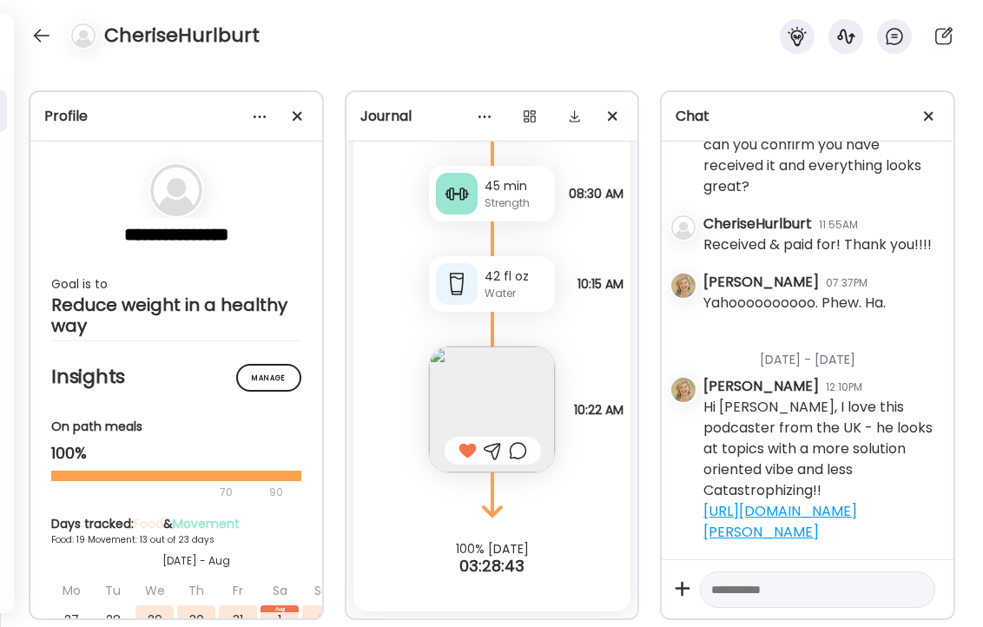
click at [491, 392] on img at bounding box center [492, 409] width 126 height 126
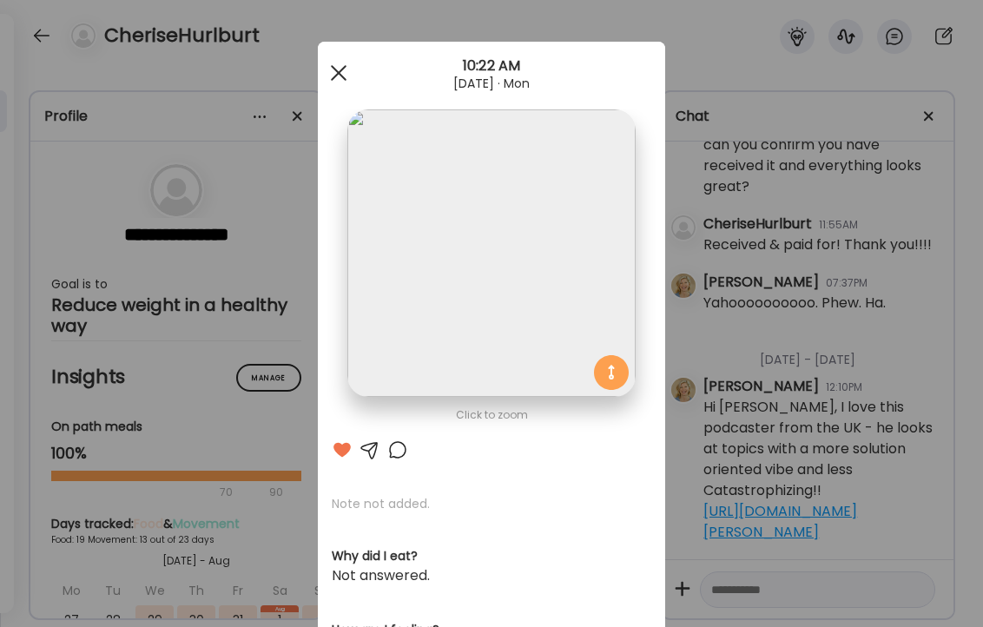
click at [337, 76] on div at bounding box center [338, 73] width 35 height 35
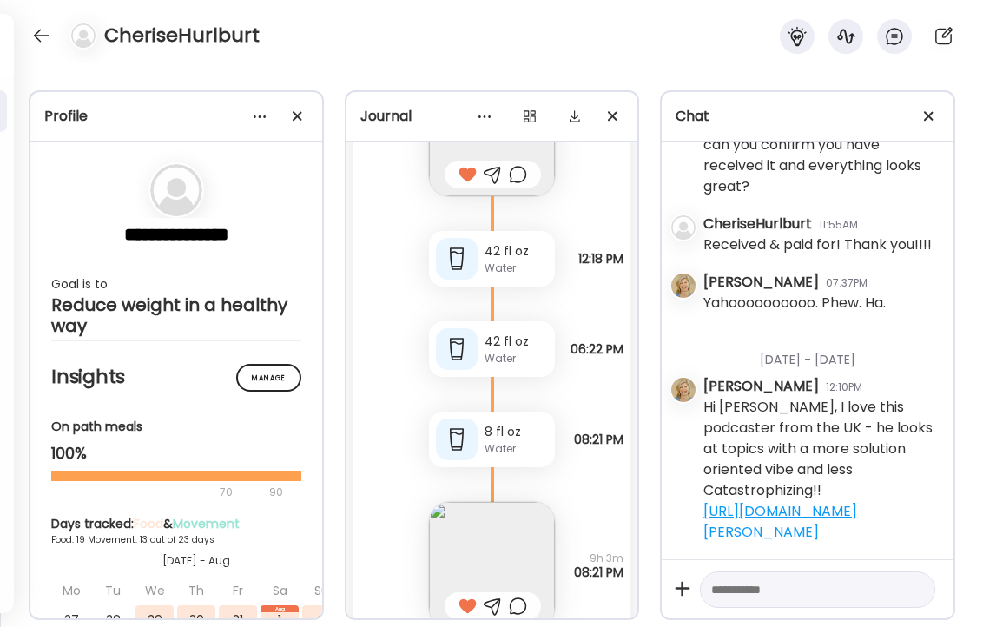
scroll to position [26470, 0]
